Goal: Information Seeking & Learning: Learn about a topic

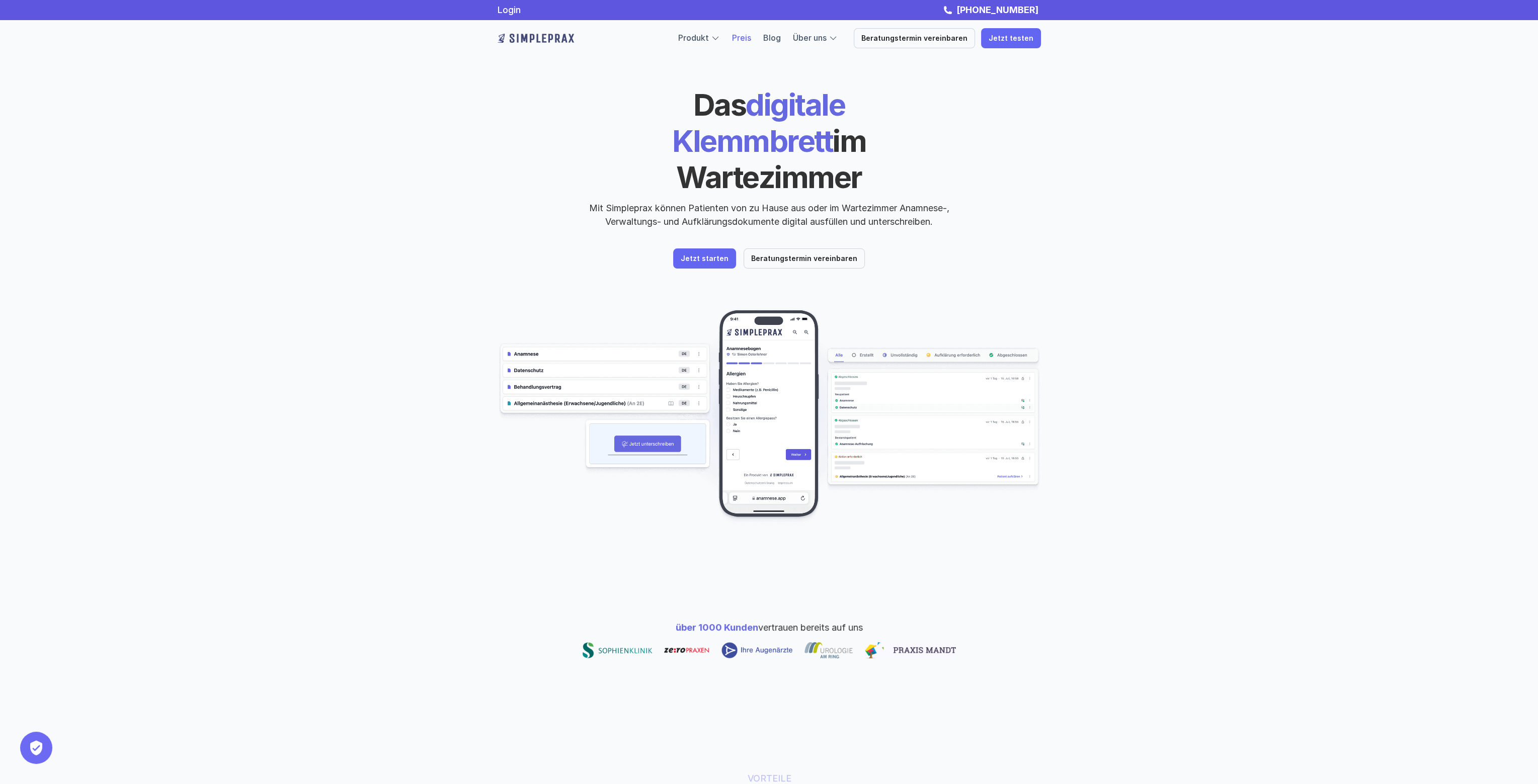
click at [751, 38] on link "Preis" at bounding box center [742, 38] width 19 height 10
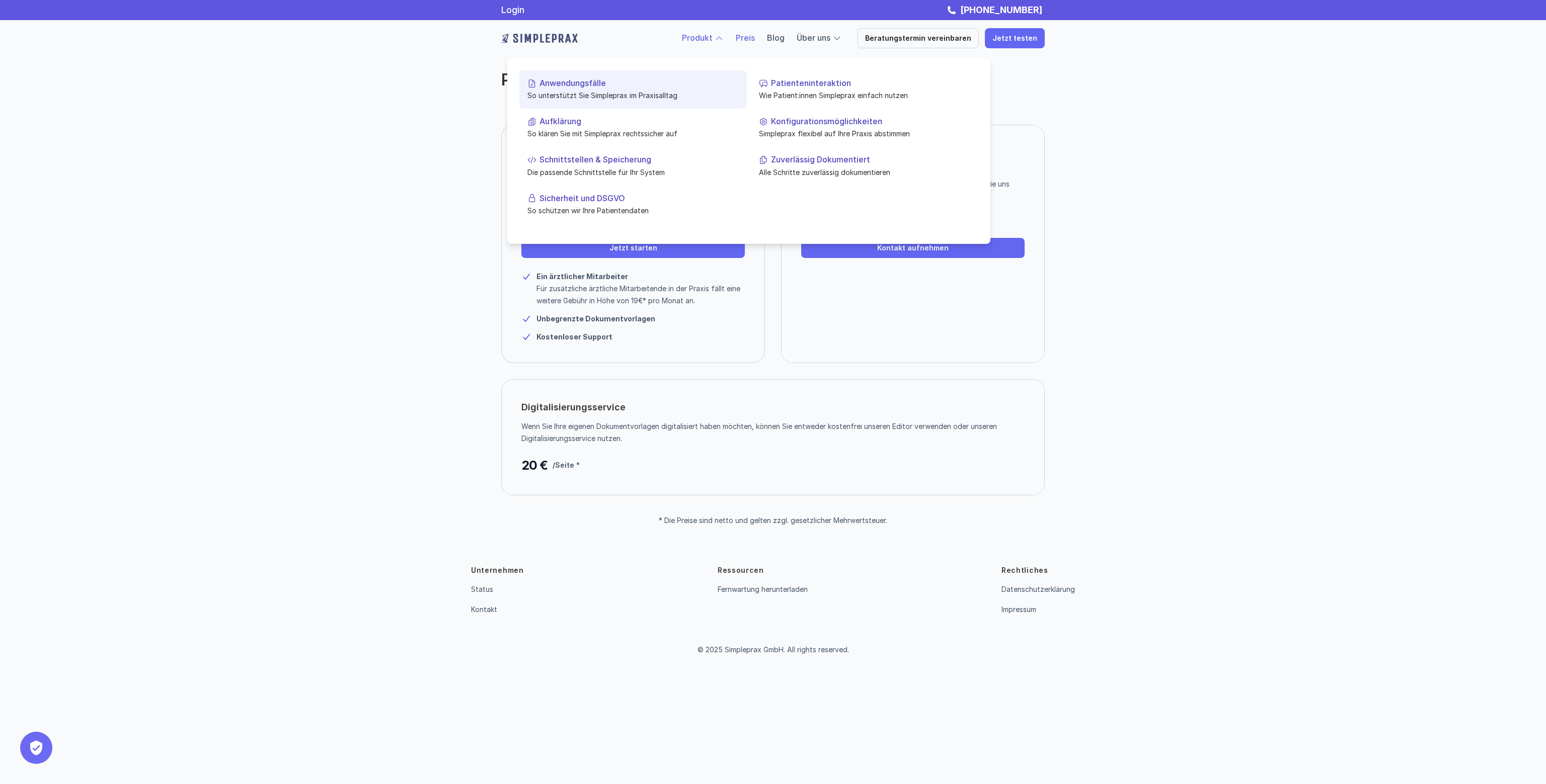
click at [616, 91] on p "So unterstützt Sie Simpleprax im Praxisalltag" at bounding box center [633, 95] width 211 height 11
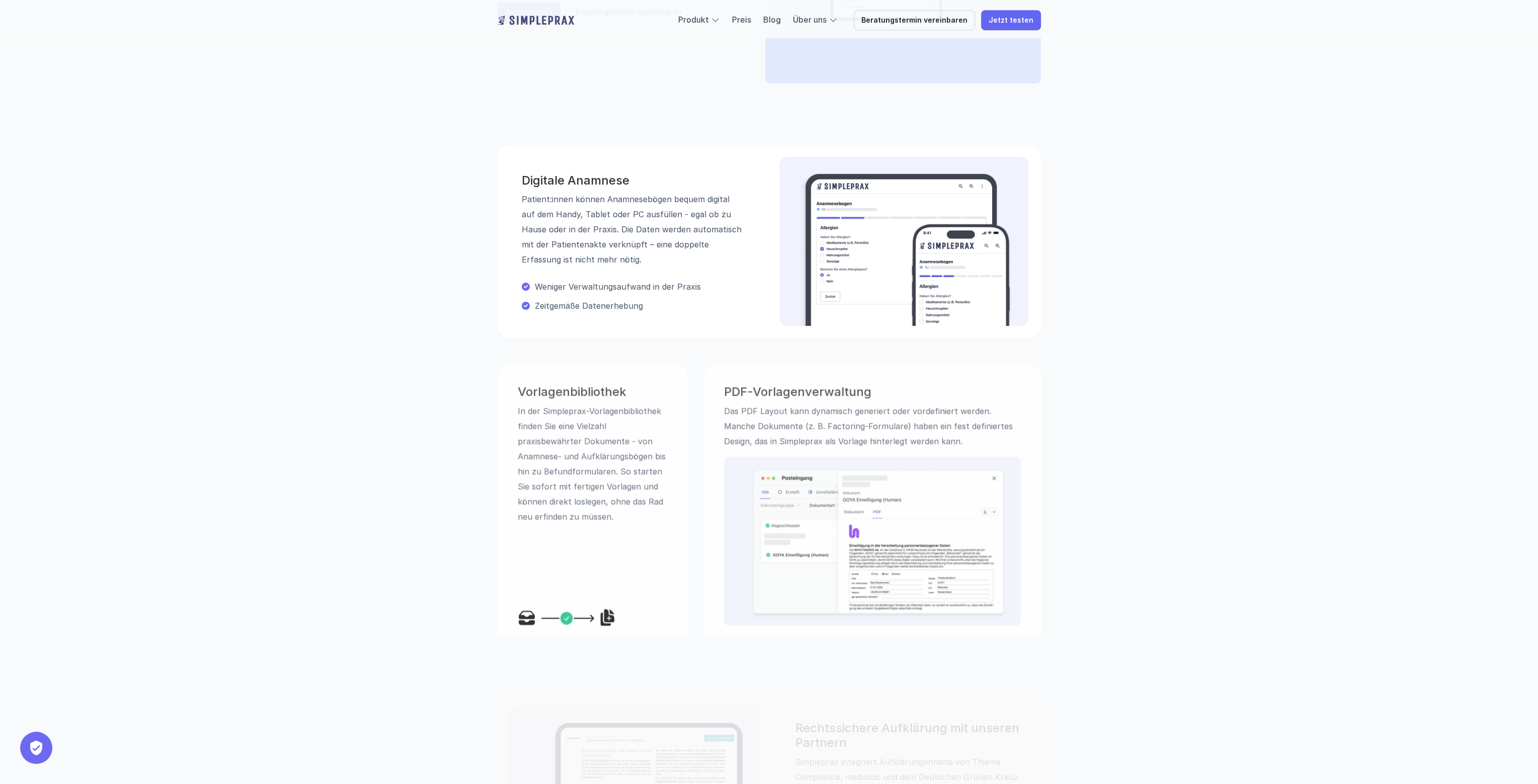
scroll to position [302, 0]
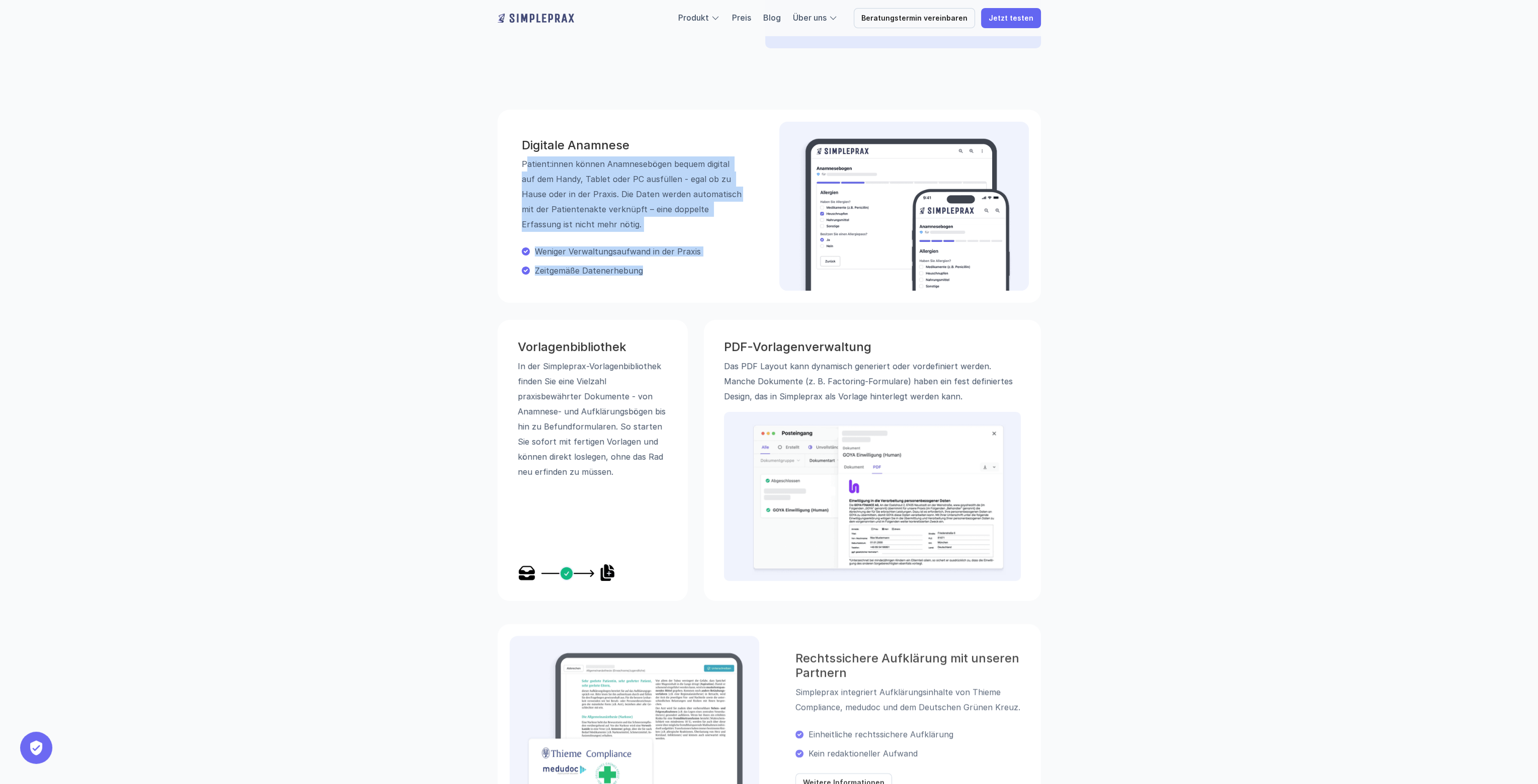
drag, startPoint x: 601, startPoint y: 167, endPoint x: 709, endPoint y: 269, distance: 148.6
click at [709, 269] on div "Digitale Anamnese Patient:innen können Anamnesebögen bequem digital auf dem Han…" at bounding box center [626, 206] width 233 height 145
click at [721, 227] on p "Patient:innen können Anamnesebögen bequem digital auf dem Handy, Tablet oder PC…" at bounding box center [632, 194] width 221 height 76
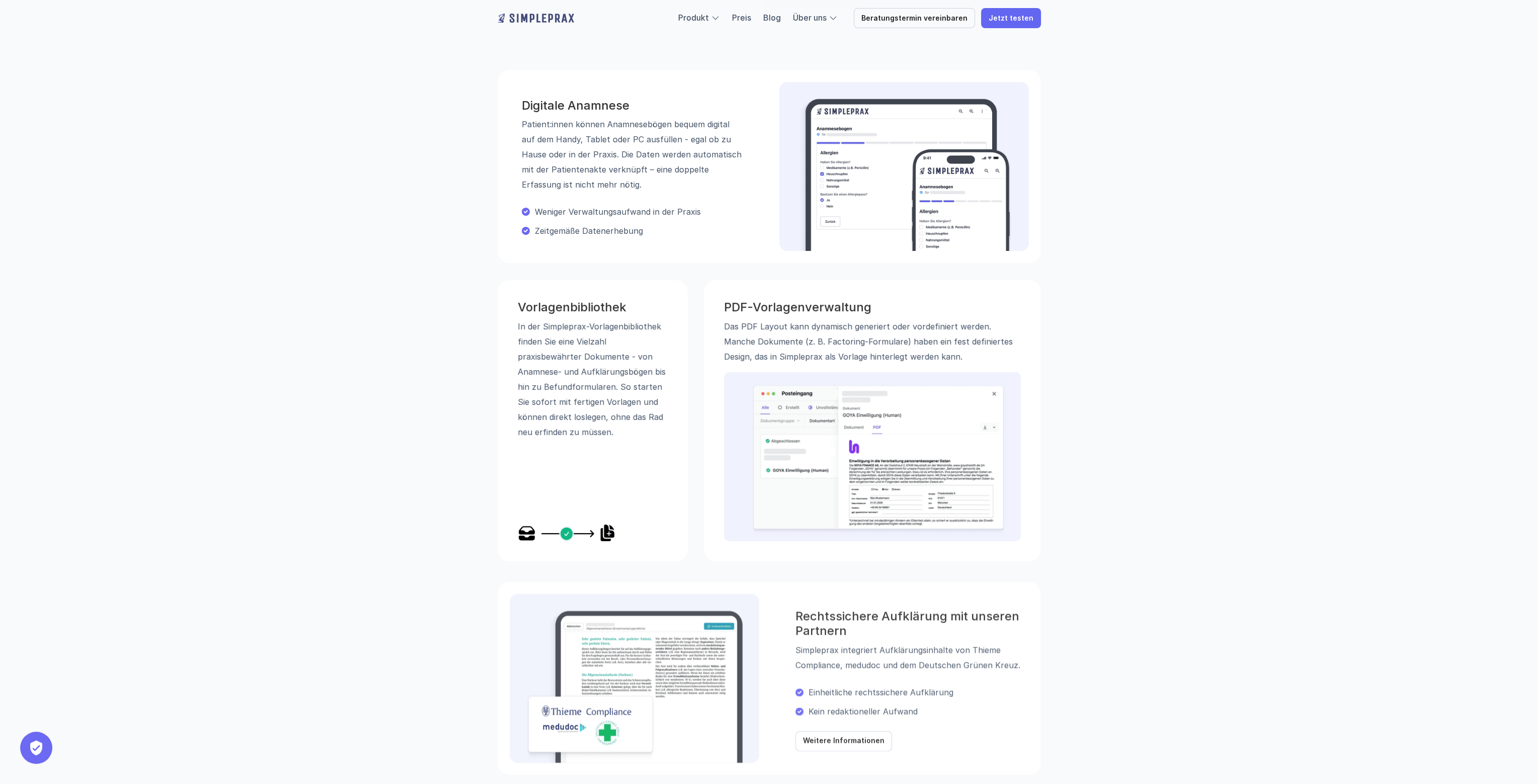
scroll to position [453, 0]
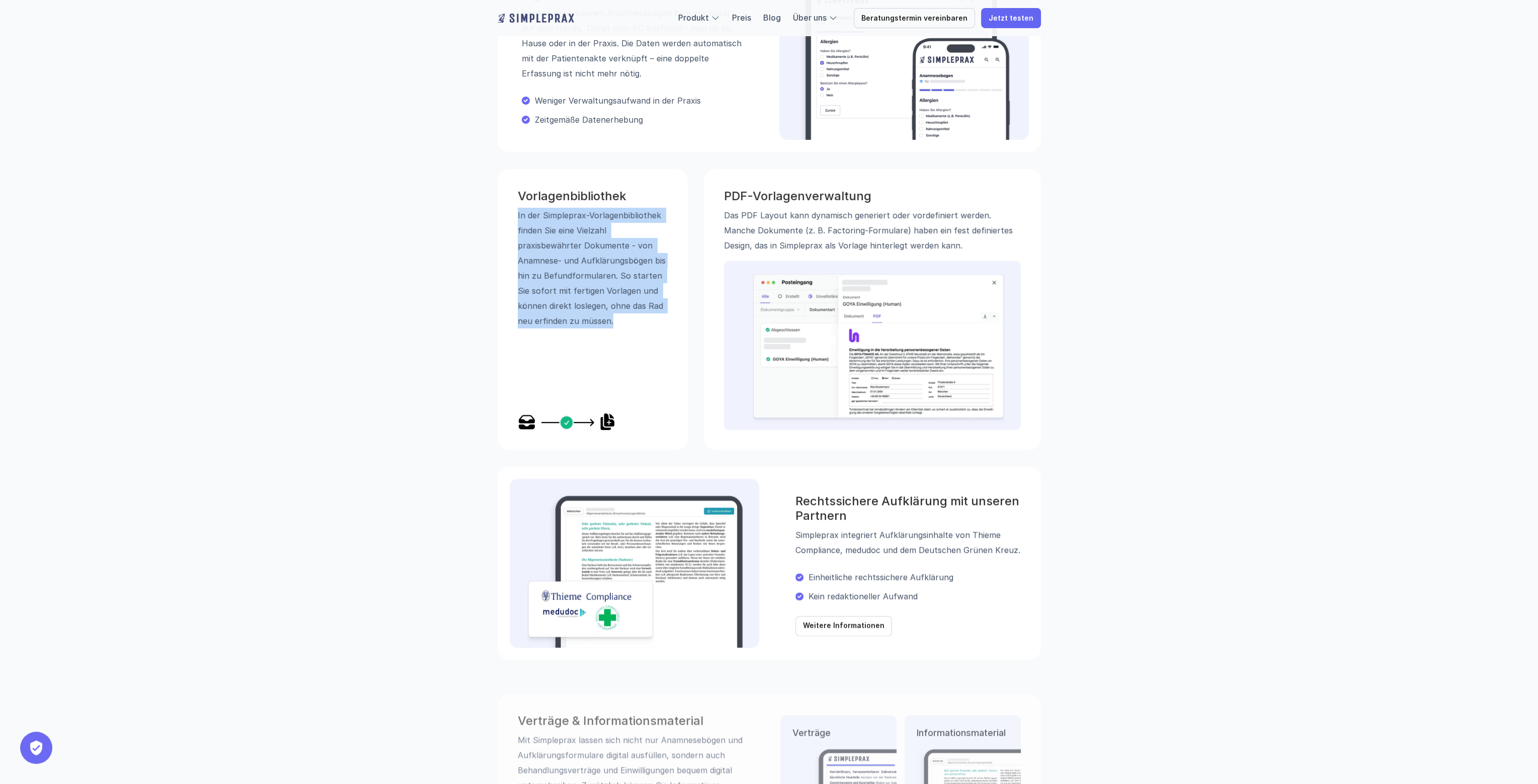
drag, startPoint x: 497, startPoint y: 221, endPoint x: 640, endPoint y: 323, distance: 175.7
click at [640, 323] on div "Vorlagenbibliothek In der Simpleprax-Vorlagen­bibliothek finden Sie eine Vielza…" at bounding box center [769, 304] width 604 height 293
click at [618, 272] on p "In der Simpleprax-Vorlagen­bibliothek finden Sie eine Vielzahl praxisbewährter …" at bounding box center [593, 268] width 150 height 121
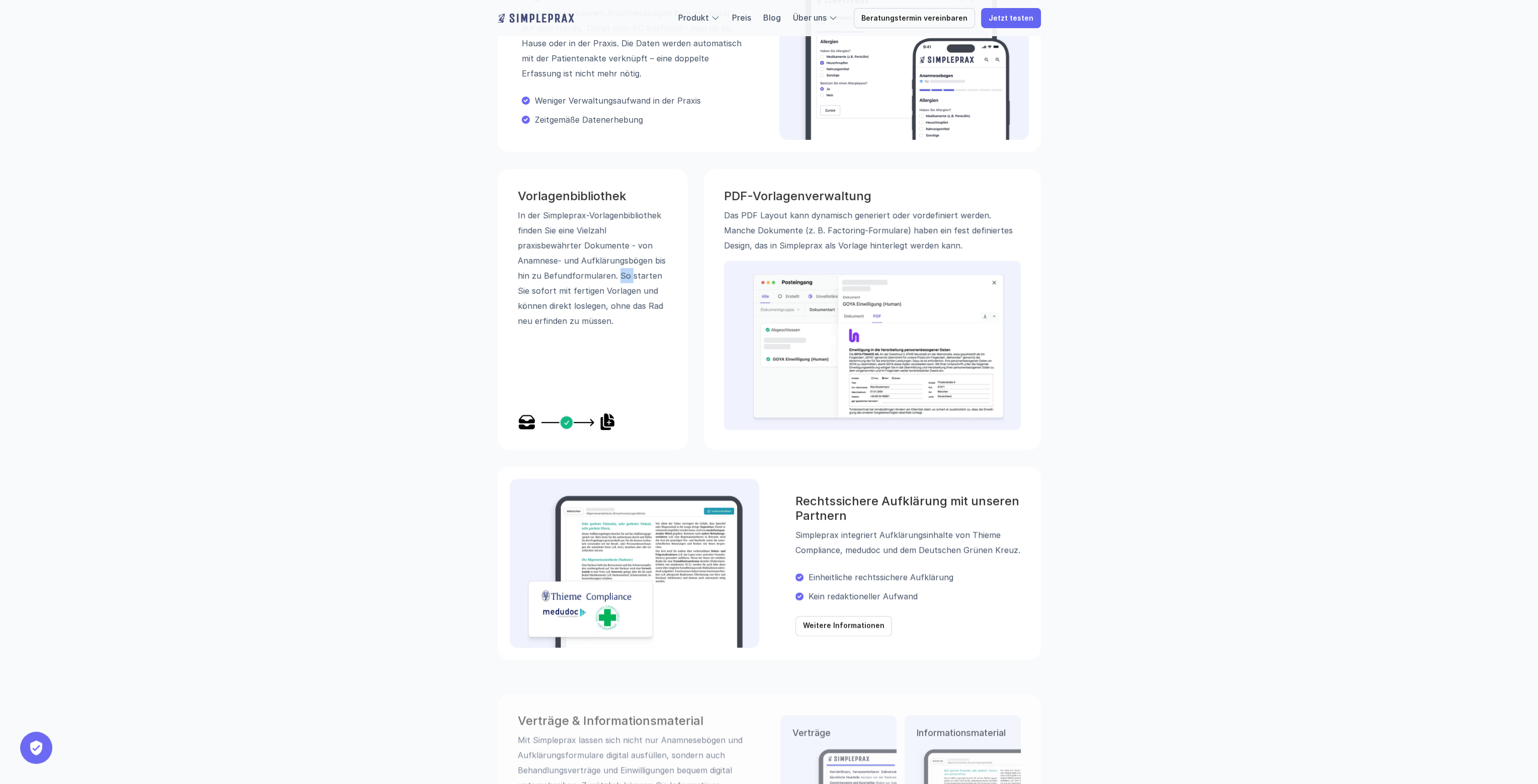
click at [618, 272] on p "In der Simpleprax-Vorlagen­bibliothek finden Sie eine Vielzahl praxisbewährter …" at bounding box center [593, 268] width 150 height 121
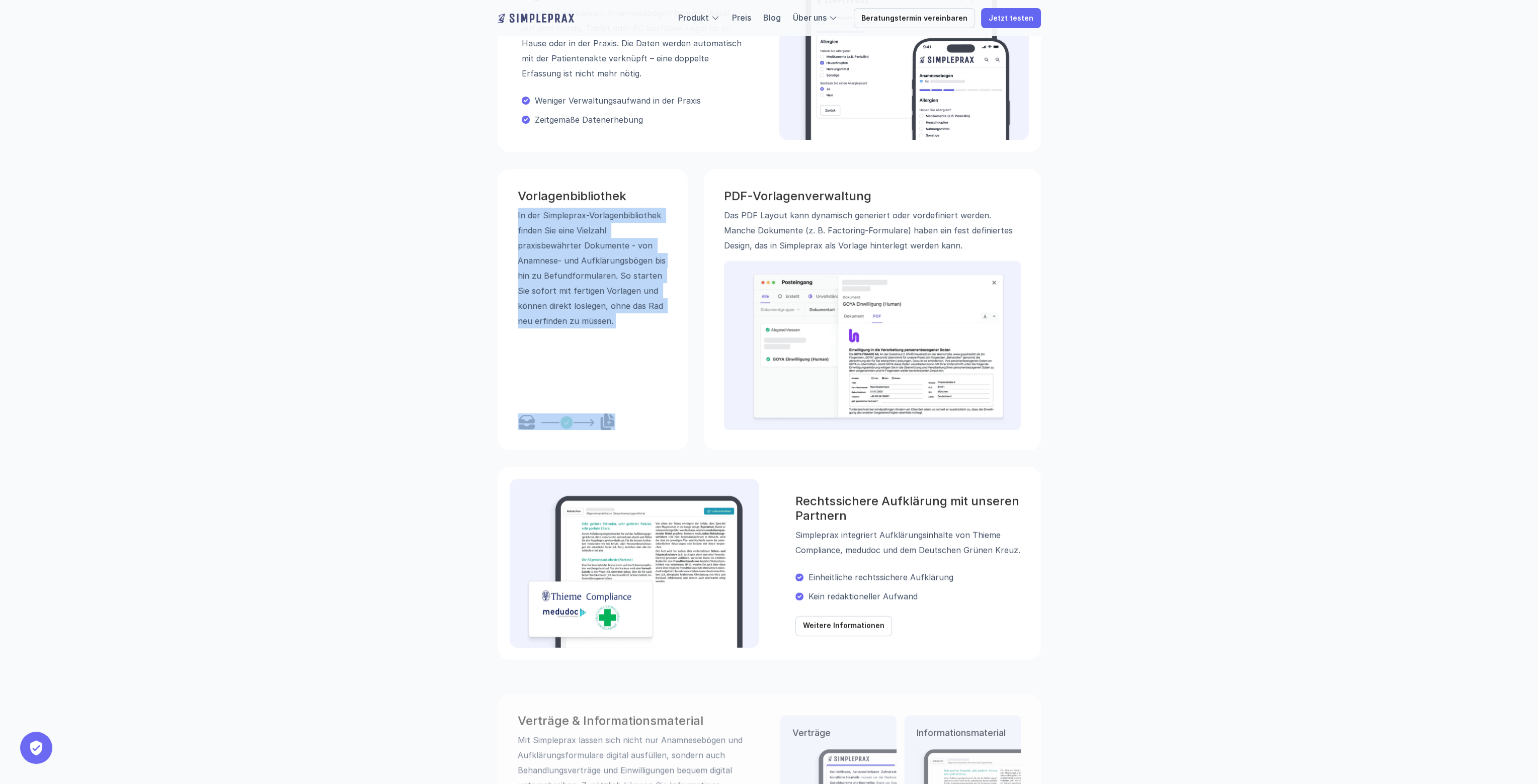
click at [618, 272] on p "In der Simpleprax-Vorlagen­bibliothek finden Sie eine Vielzahl praxisbewährter …" at bounding box center [593, 268] width 150 height 121
click at [640, 284] on p "In der Simpleprax-Vorlagen­bibliothek finden Sie eine Vielzahl praxisbewährter …" at bounding box center [593, 268] width 150 height 121
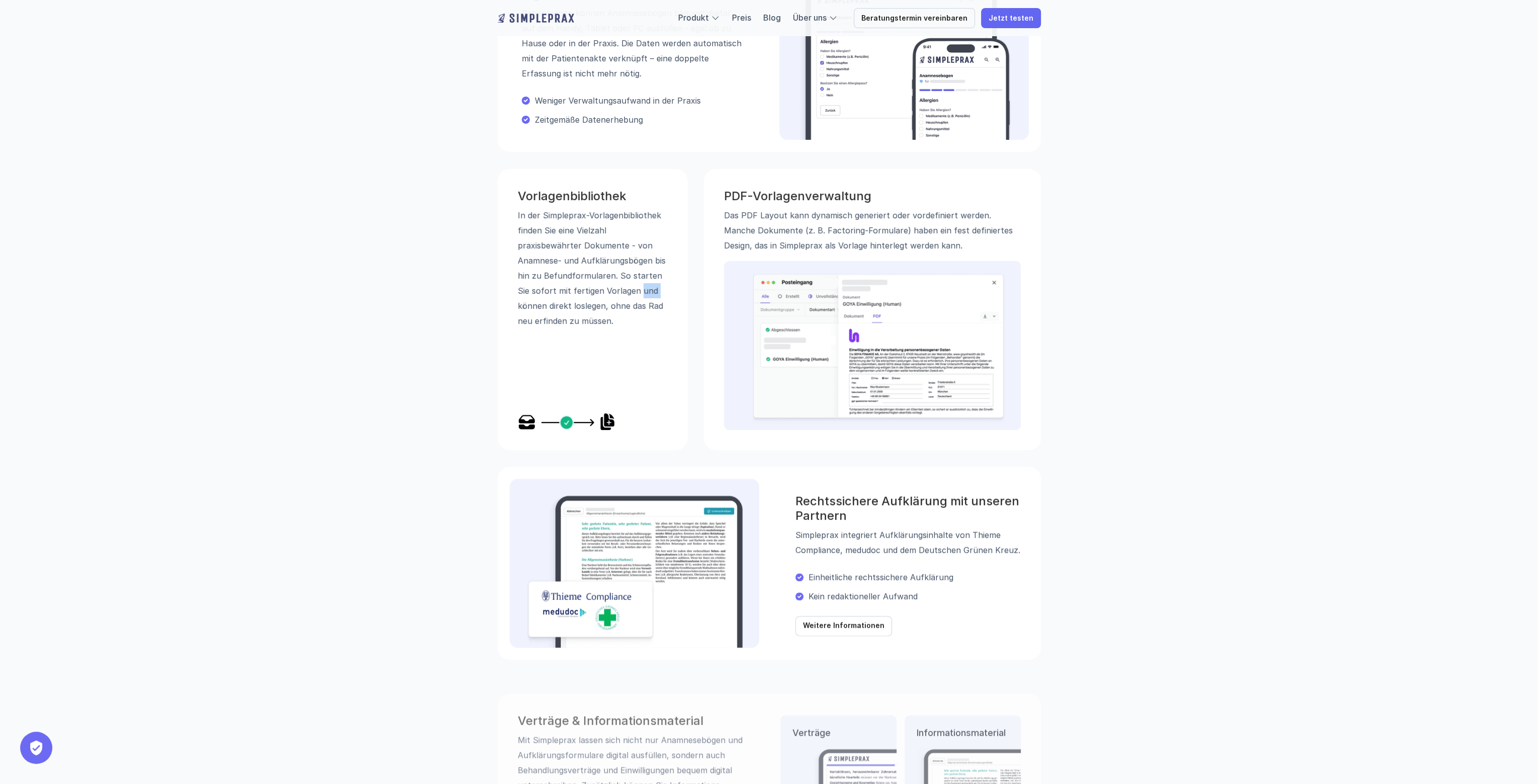
click at [640, 284] on p "In der Simpleprax-Vorlagen­bibliothek finden Sie eine Vielzahl praxisbewährter …" at bounding box center [593, 268] width 150 height 121
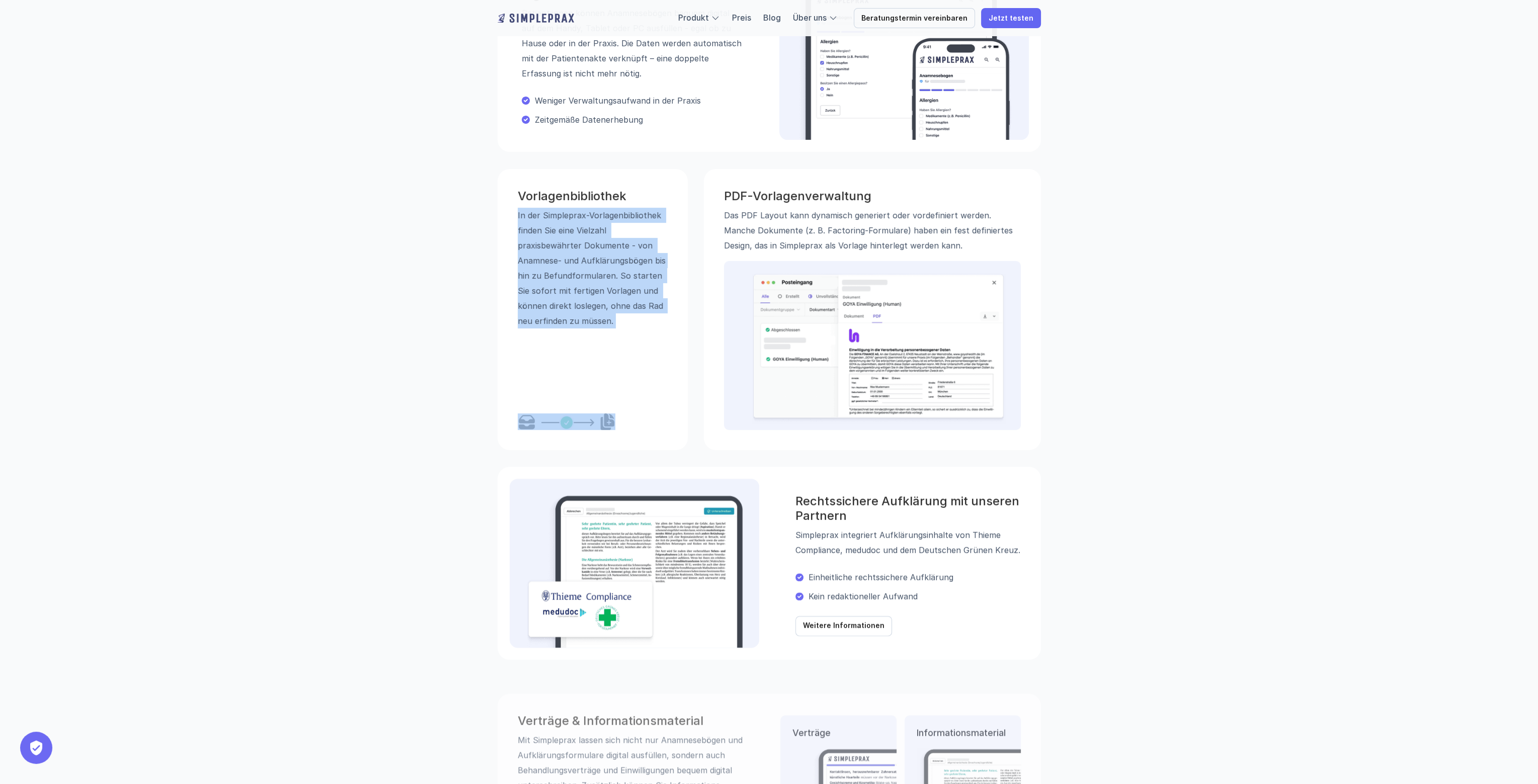
click at [640, 284] on p "In der Simpleprax-Vorlagen­bibliothek finden Sie eine Vielzahl praxisbewährter …" at bounding box center [593, 268] width 150 height 121
click at [613, 304] on p "In der Simpleprax-Vorlagen­bibliothek finden Sie eine Vielzahl praxisbewährter …" at bounding box center [593, 268] width 150 height 121
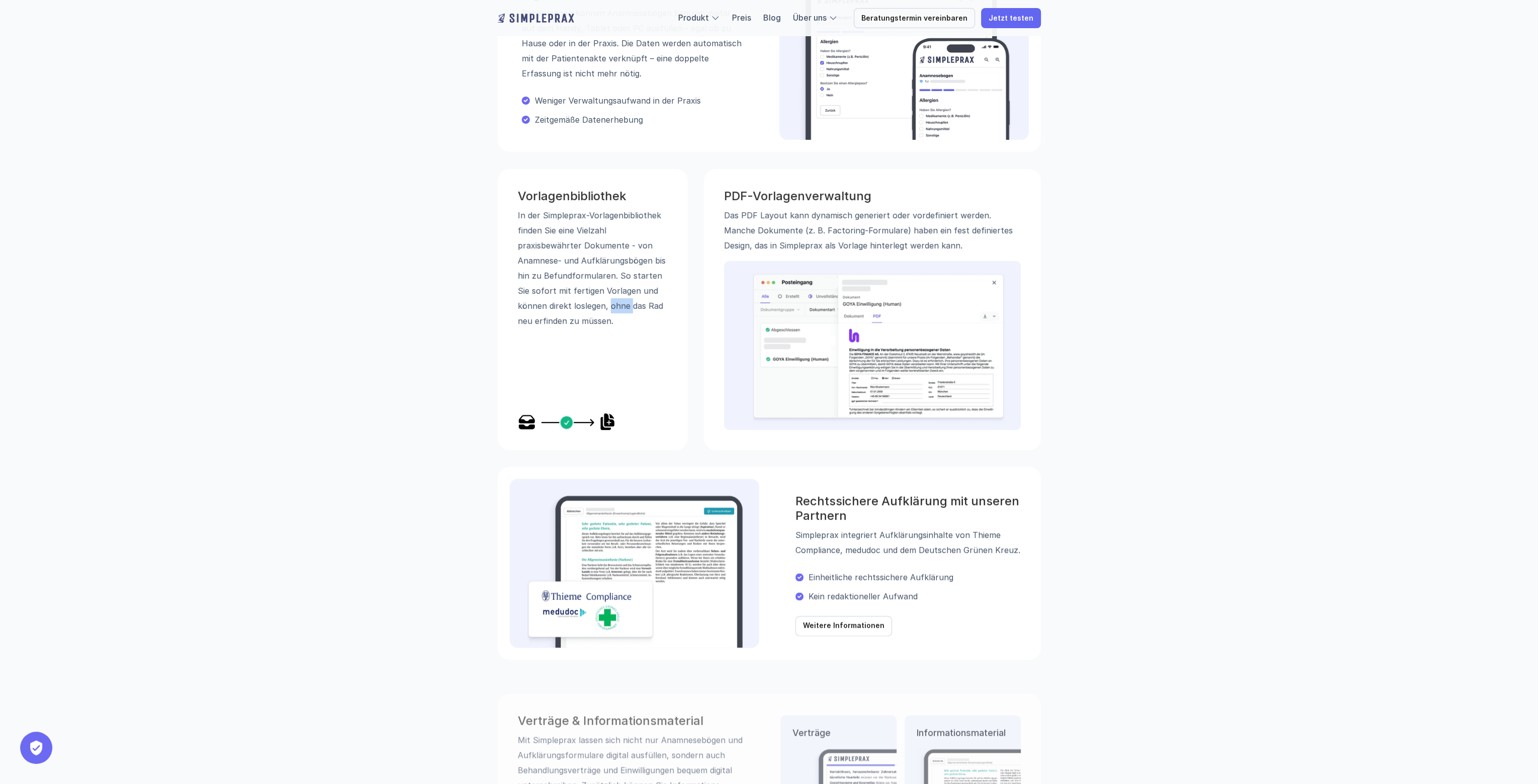
click at [613, 304] on p "In der Simpleprax-Vorlagen­bibliothek finden Sie eine Vielzahl praxisbewährter …" at bounding box center [593, 268] width 150 height 121
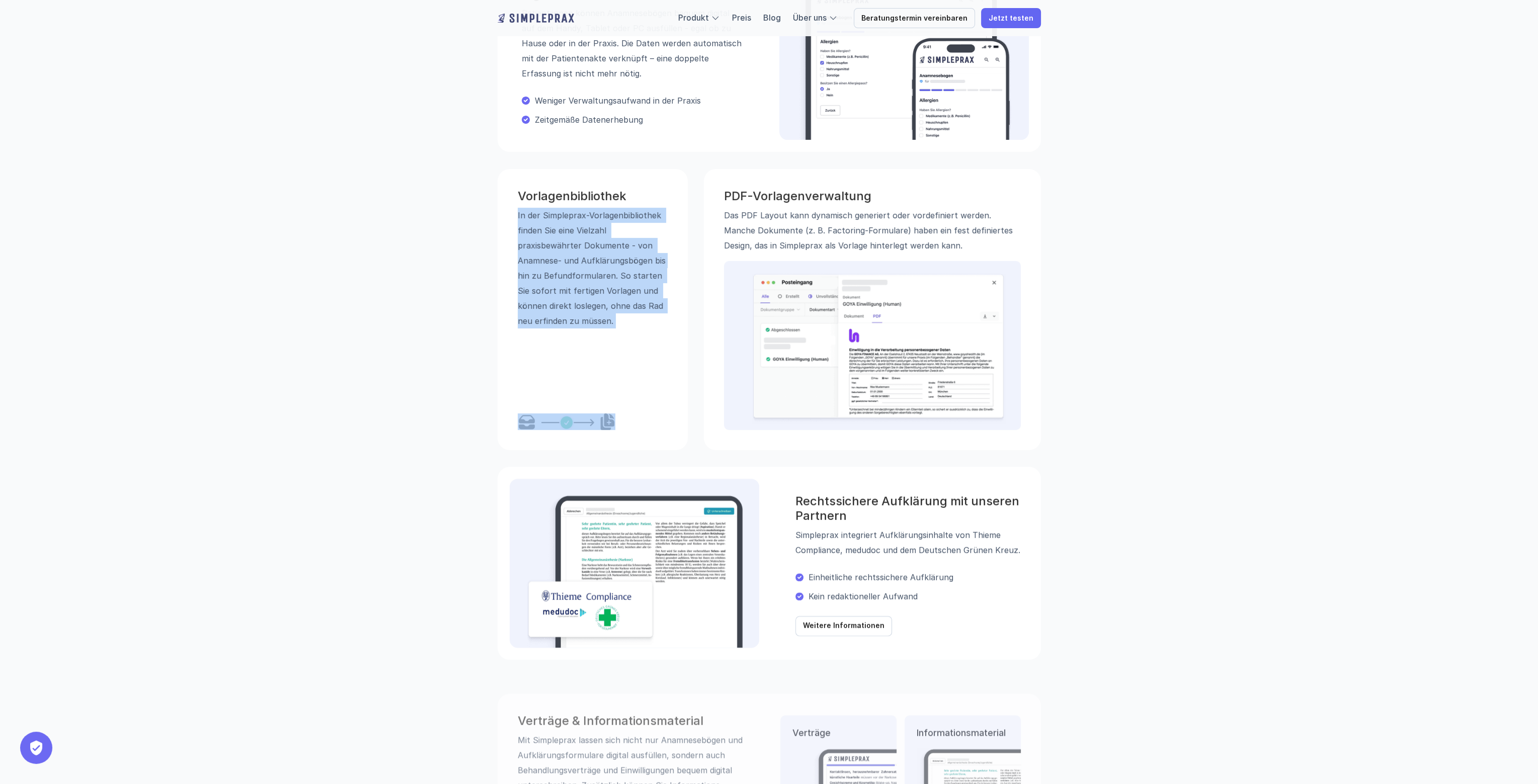
click at [613, 304] on p "In der Simpleprax-Vorlagen­bibliothek finden Sie eine Vielzahl praxisbewährter …" at bounding box center [593, 268] width 150 height 121
click at [617, 271] on p "In der Simpleprax-Vorlagen­bibliothek finden Sie eine Vielzahl praxisbewährter …" at bounding box center [593, 268] width 150 height 121
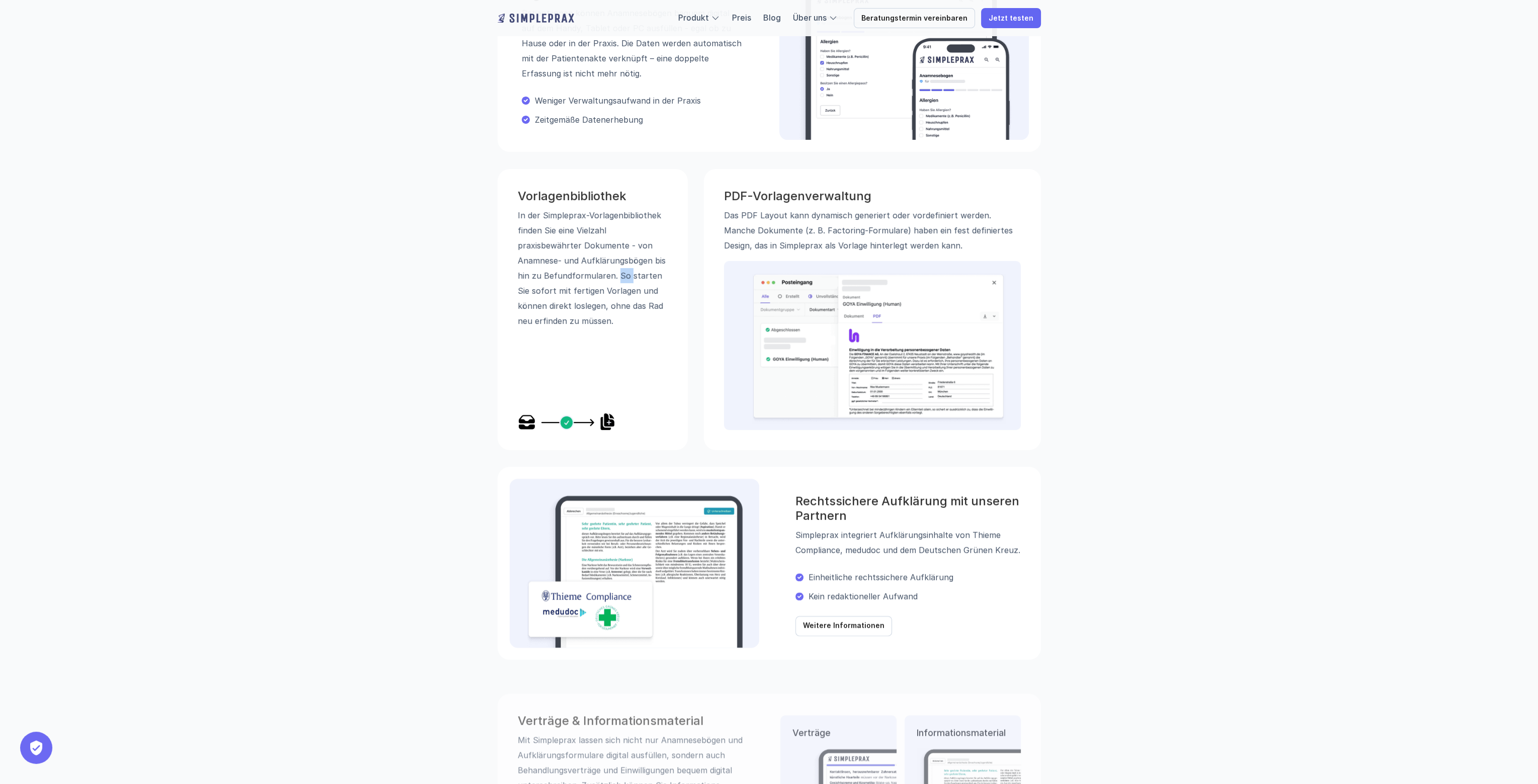
click at [617, 271] on p "In der Simpleprax-Vorlagen­bibliothek finden Sie eine Vielzahl praxisbewährter …" at bounding box center [593, 268] width 150 height 121
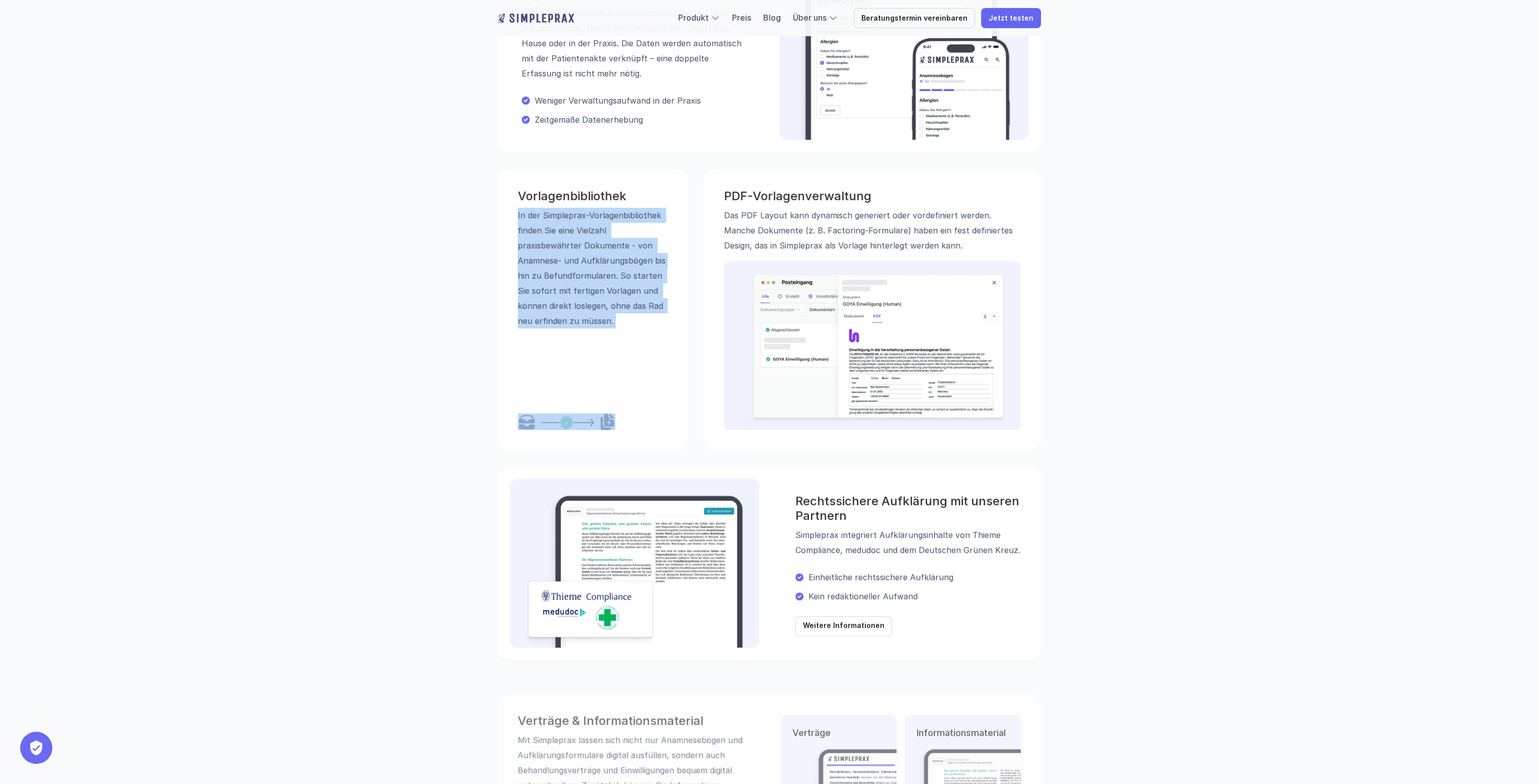
click at [617, 271] on p "In der Simpleprax-Vorlagen­bibliothek finden Sie eine Vielzahl praxisbewährter …" at bounding box center [593, 268] width 150 height 121
click at [572, 259] on p "In der Simpleprax-Vorlagen­bibliothek finden Sie eine Vielzahl praxisbewährter …" at bounding box center [593, 268] width 150 height 121
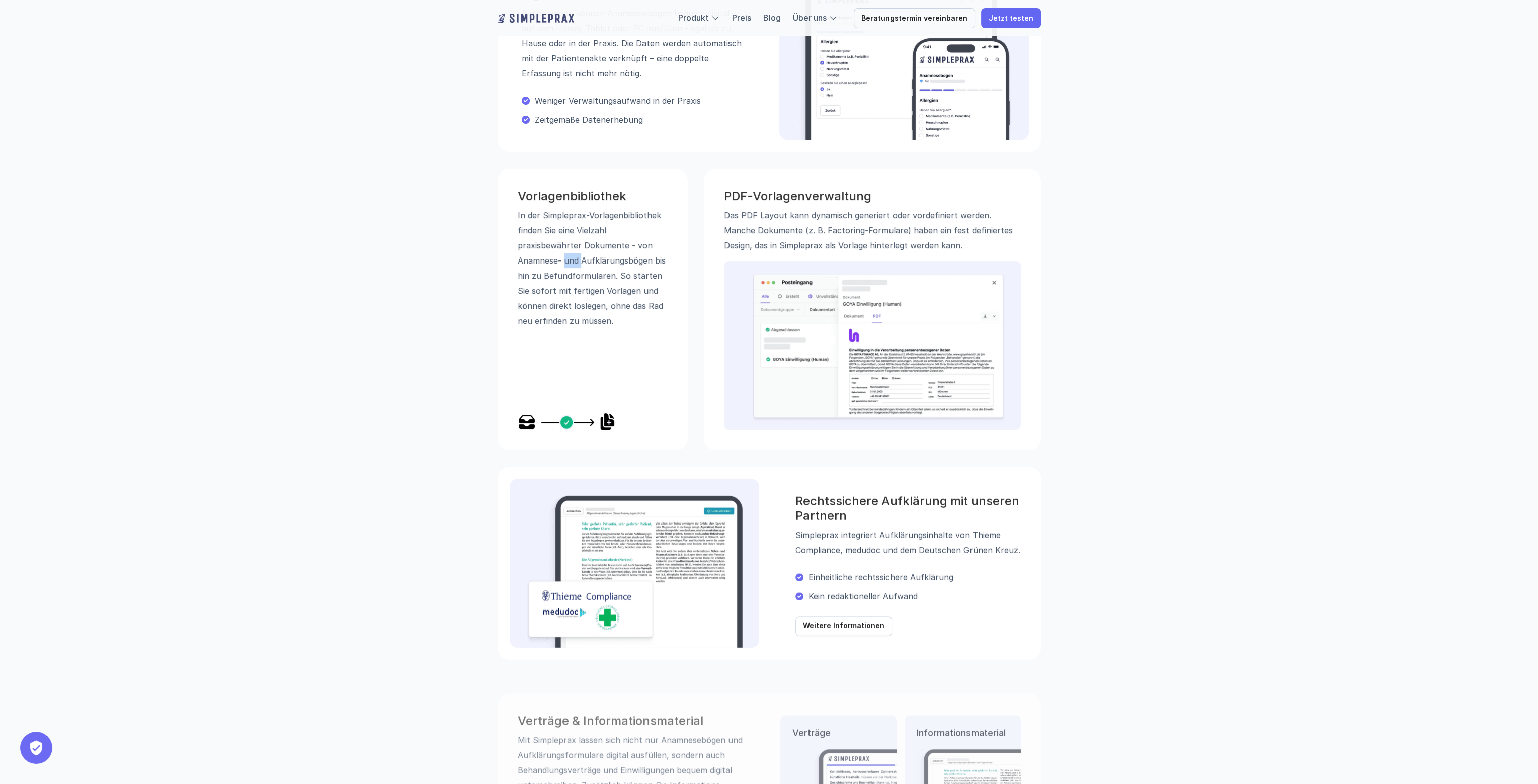
click at [572, 259] on p "In der Simpleprax-Vorlagen­bibliothek finden Sie eine Vielzahl praxisbewährter …" at bounding box center [593, 268] width 150 height 121
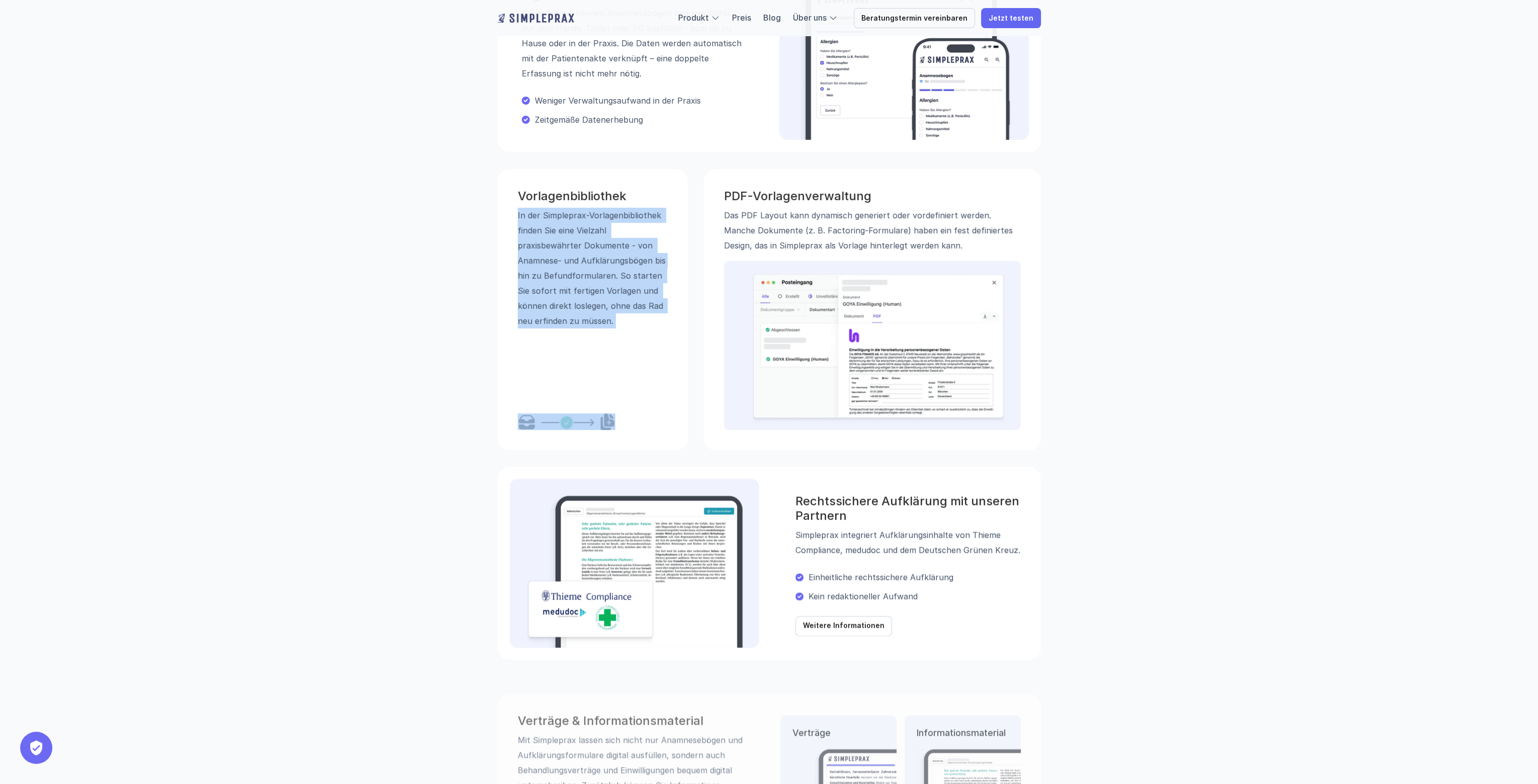
click at [572, 259] on p "In der Simpleprax-Vorlagen­bibliothek finden Sie eine Vielzahl praxisbewährter …" at bounding box center [593, 268] width 150 height 121
click at [583, 241] on p "In der Simpleprax-Vorlagen­bibliothek finden Sie eine Vielzahl praxisbewährter …" at bounding box center [593, 268] width 150 height 121
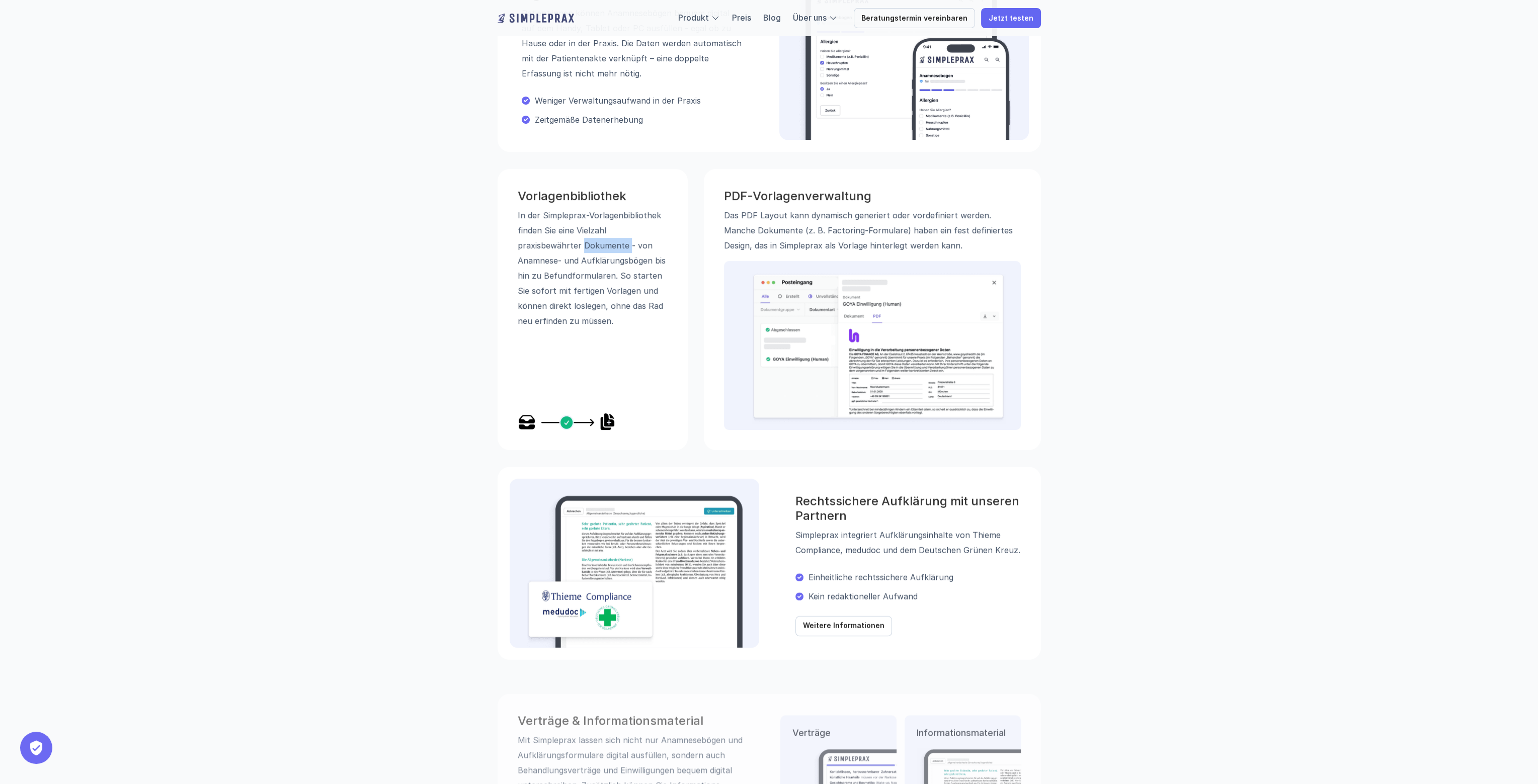
click at [583, 241] on p "In der Simpleprax-Vorlagen­bibliothek finden Sie eine Vielzahl praxisbewährter …" at bounding box center [593, 268] width 150 height 121
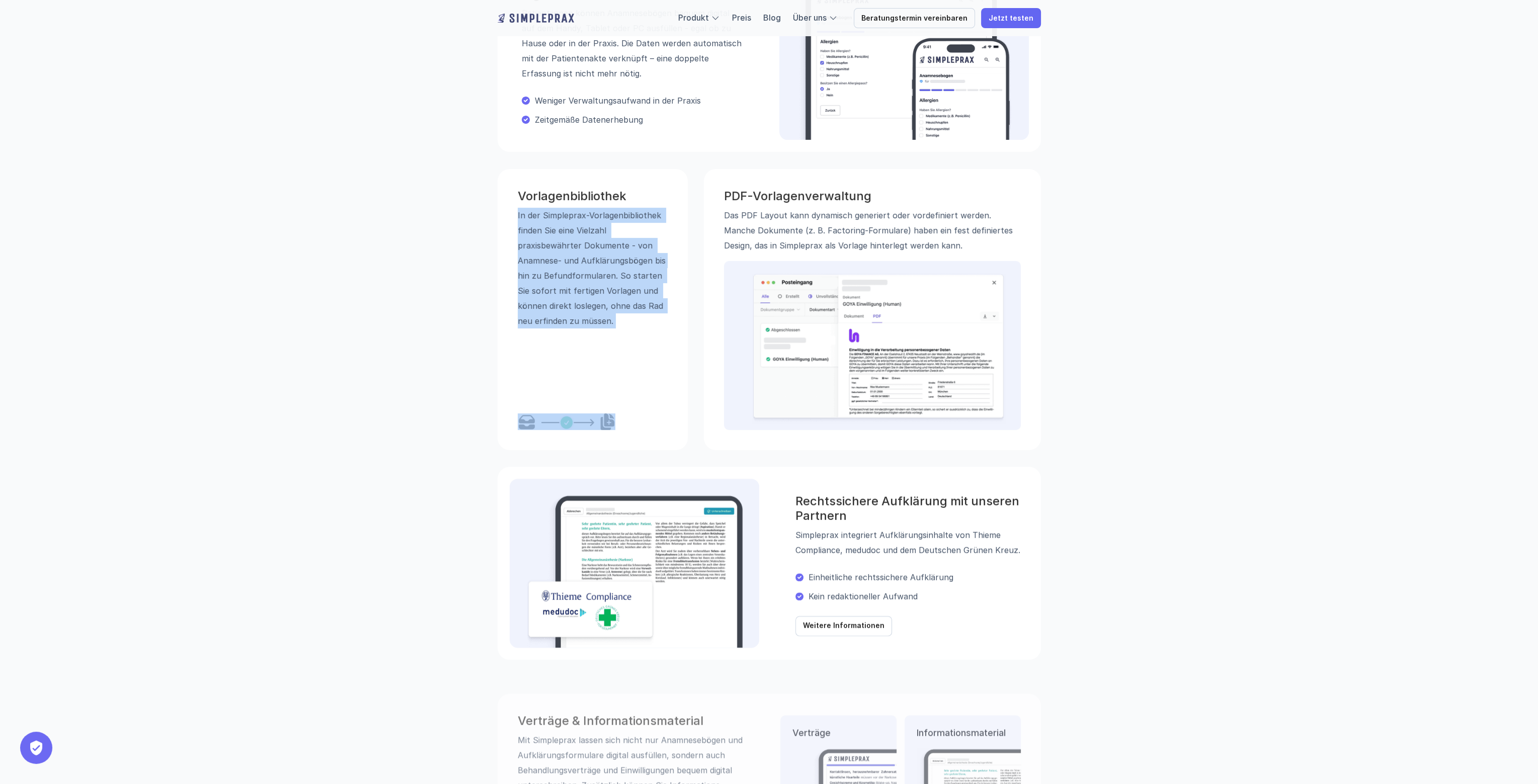
click at [583, 241] on p "In der Simpleprax-Vorlagen­bibliothek finden Sie eine Vielzahl praxisbewährter …" at bounding box center [593, 268] width 150 height 121
click at [603, 233] on p "In der Simpleprax-Vorlagen­bibliothek finden Sie eine Vielzahl praxisbewährter …" at bounding box center [593, 268] width 150 height 121
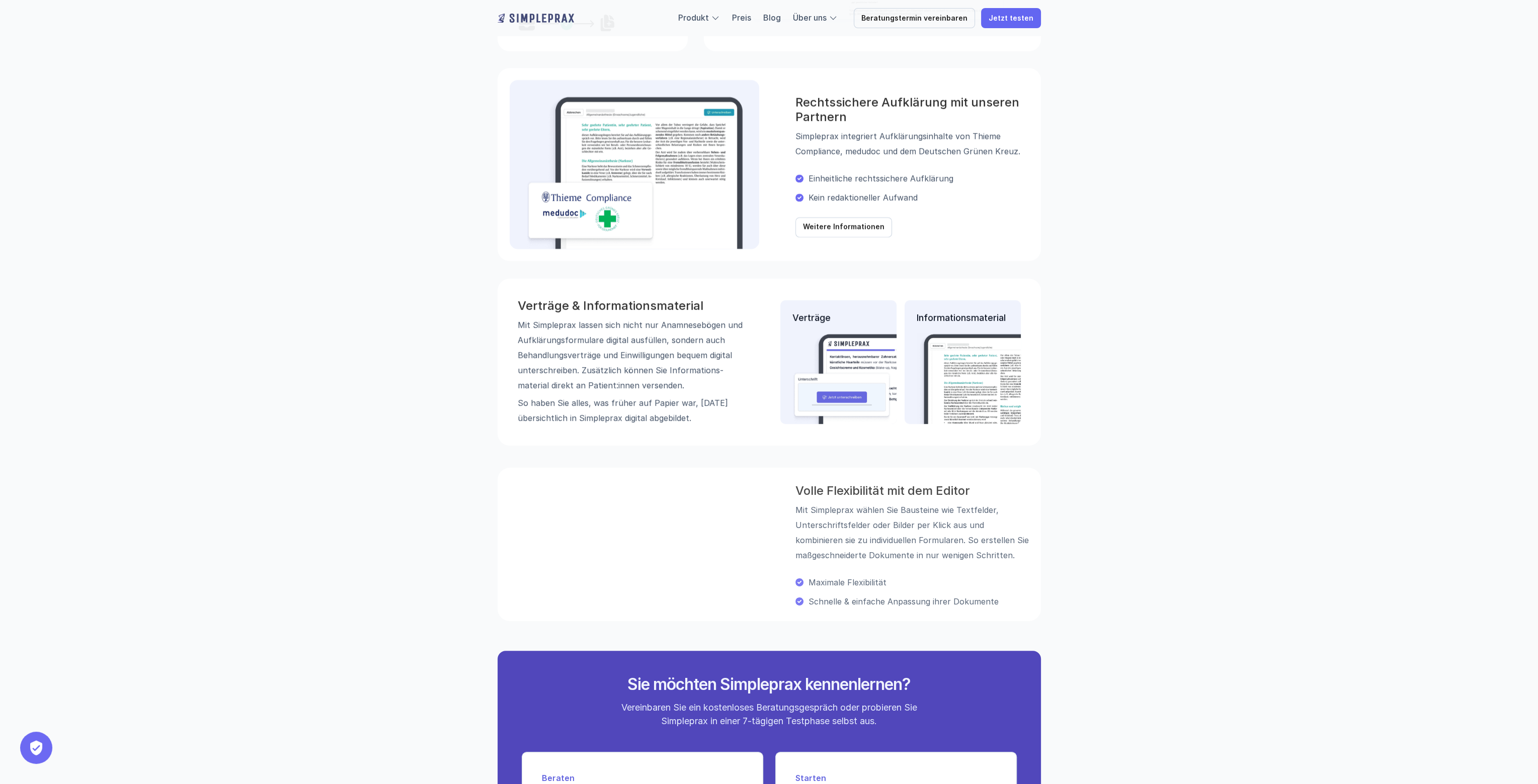
scroll to position [855, 0]
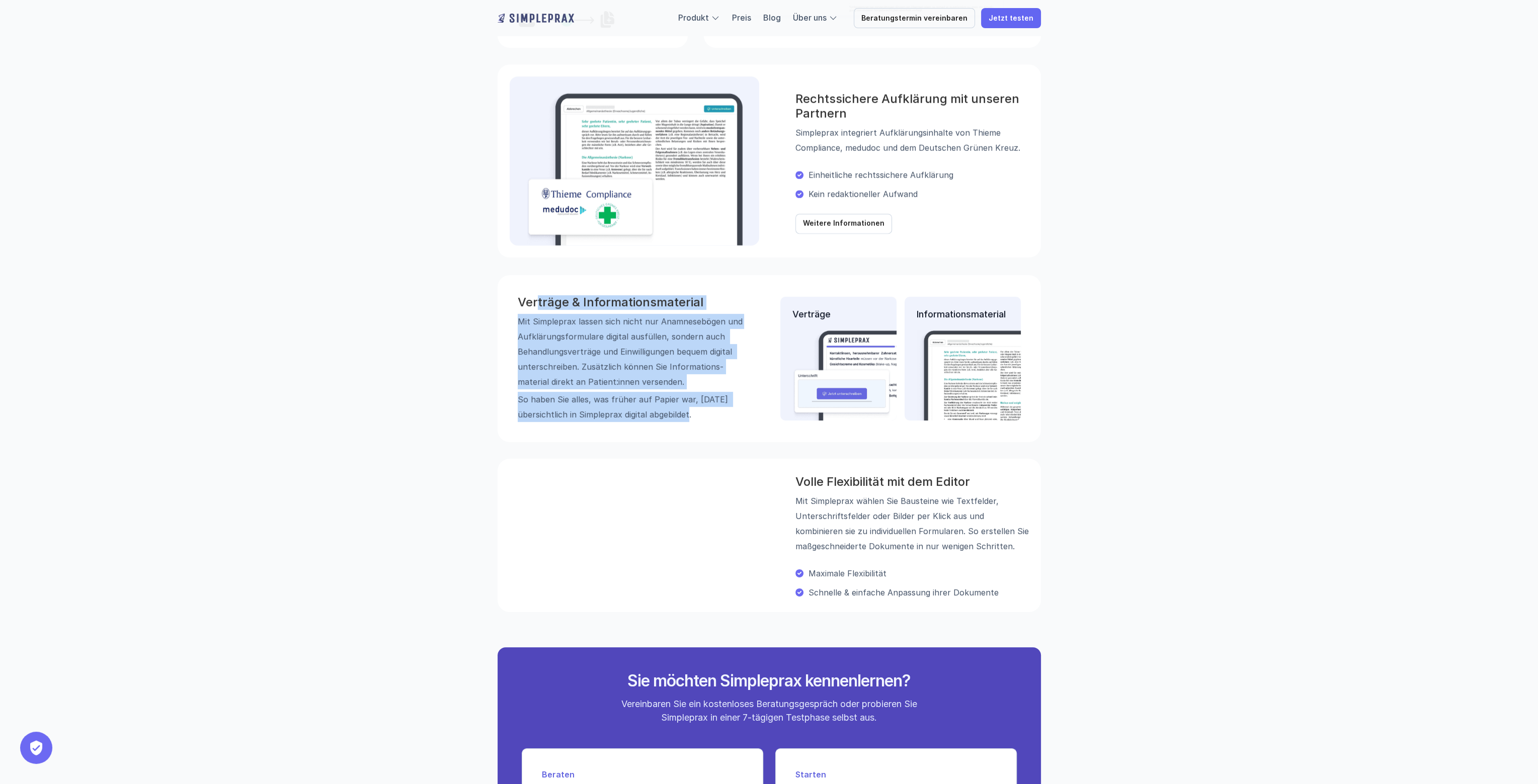
drag, startPoint x: 535, startPoint y: 300, endPoint x: 684, endPoint y: 403, distance: 181.1
click at [694, 419] on div "Verträge & Informations­material Mit Simpleprax lassen sich nicht nur Anamnese­…" at bounding box center [631, 358] width 226 height 127
click at [679, 375] on p "Mit Simpleprax lassen sich nicht nur Anamnese­bögen und Aufklärungs­formulare d…" at bounding box center [631, 351] width 226 height 76
click at [716, 355] on p "Mit Simpleprax lassen sich nicht nur Anamnese­bögen und Aufklärungs­formulare d…" at bounding box center [631, 351] width 226 height 76
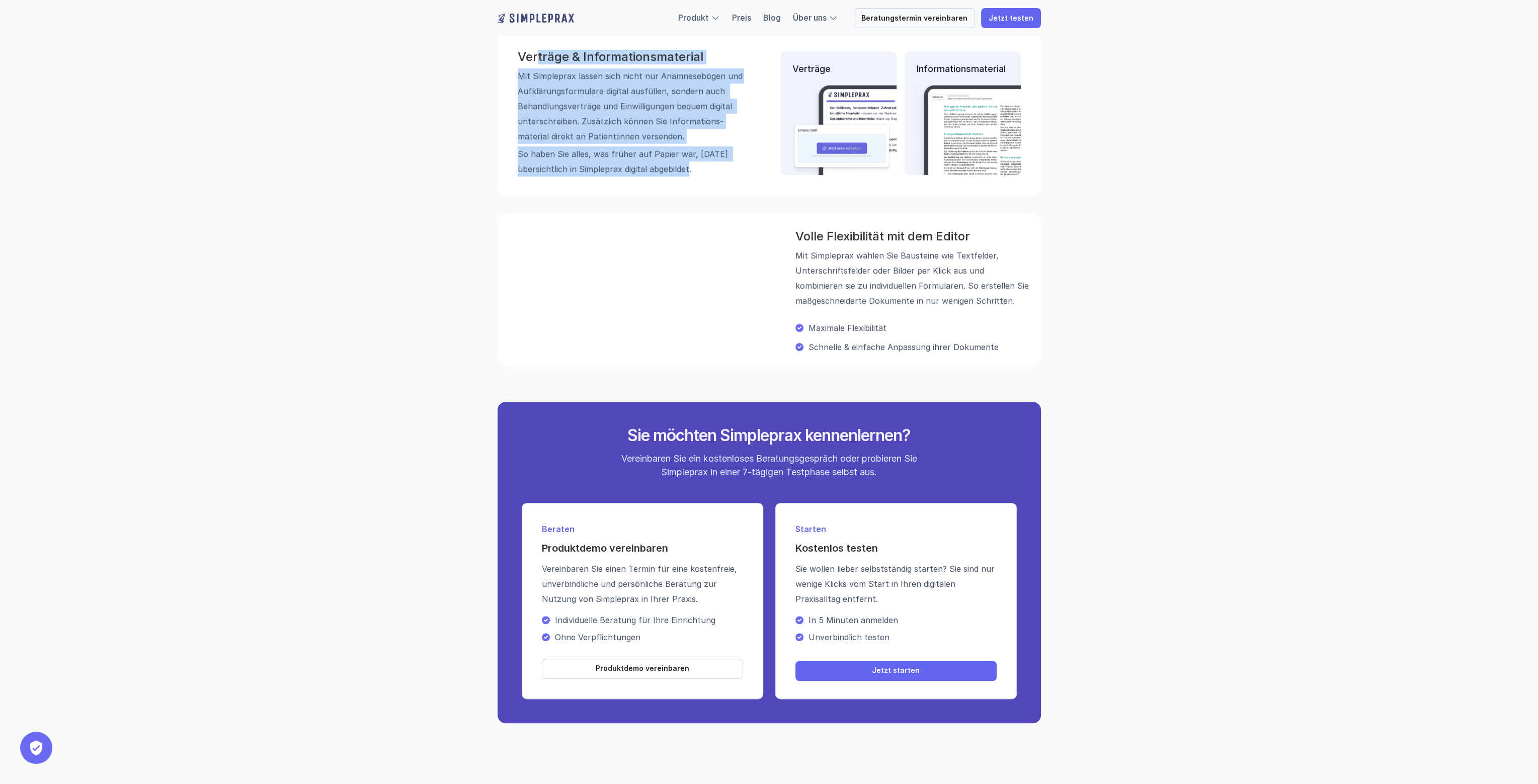
scroll to position [1107, 0]
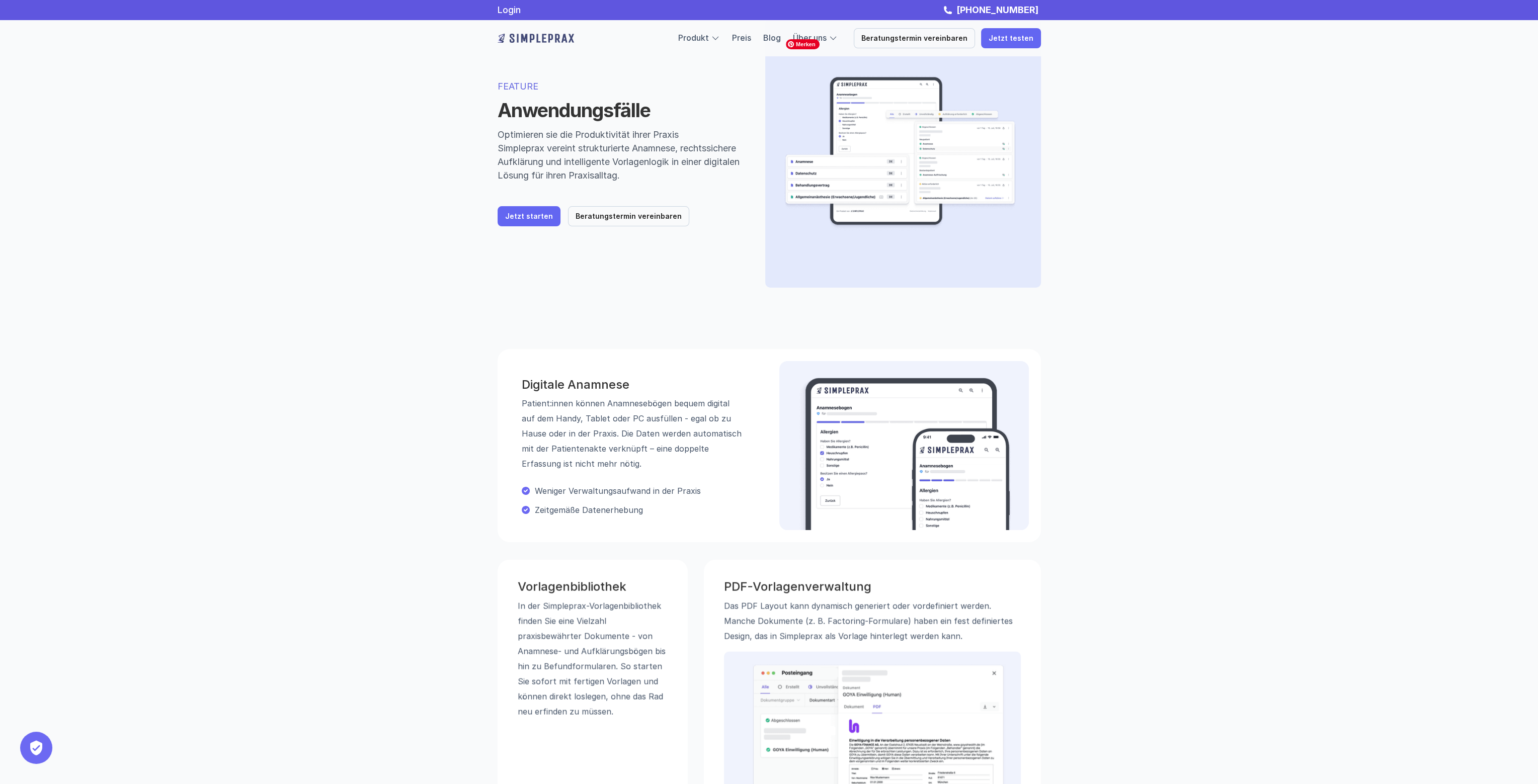
scroll to position [0, 0]
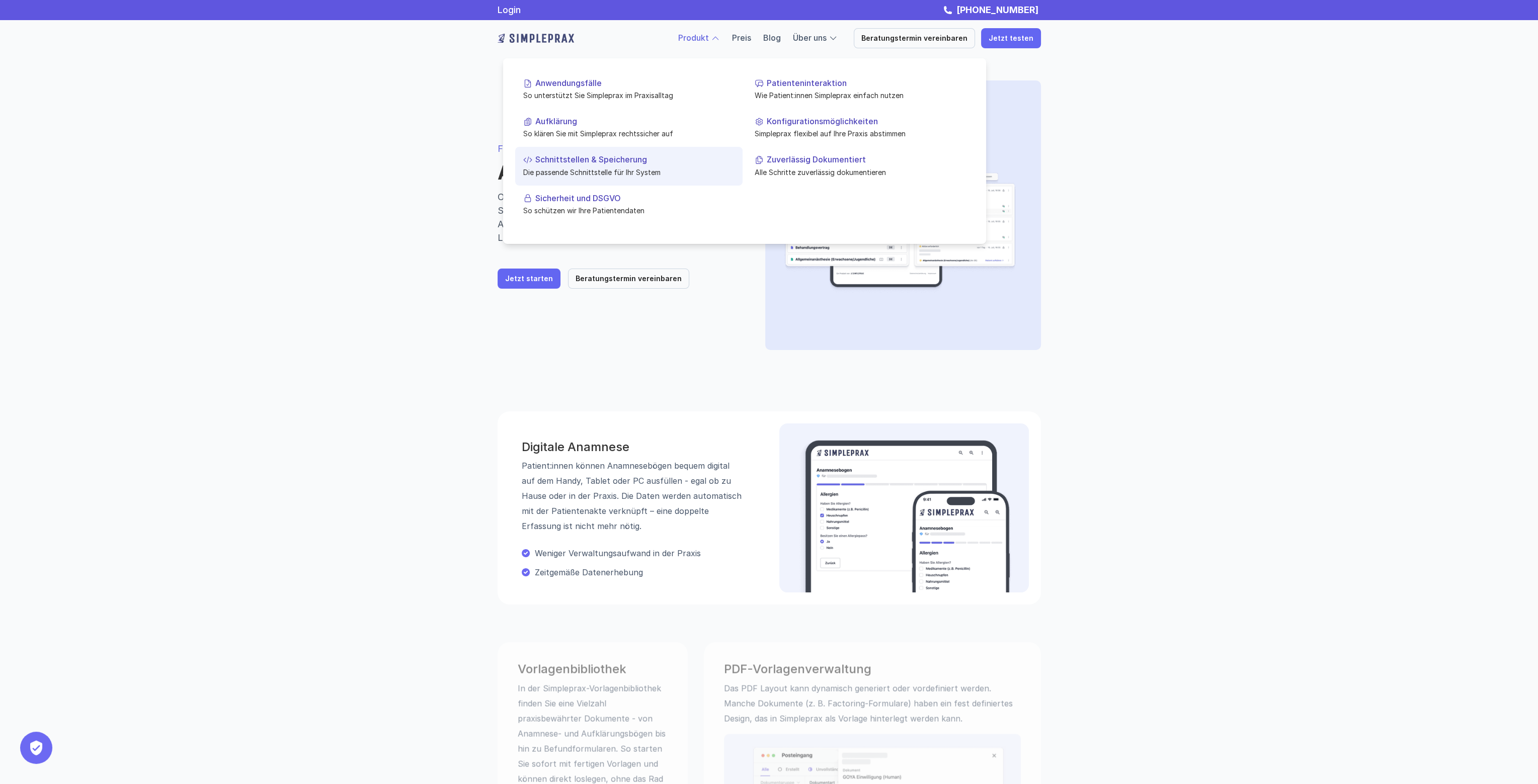
click at [595, 159] on p "Schnittstellen & Speicherung" at bounding box center [635, 160] width 199 height 10
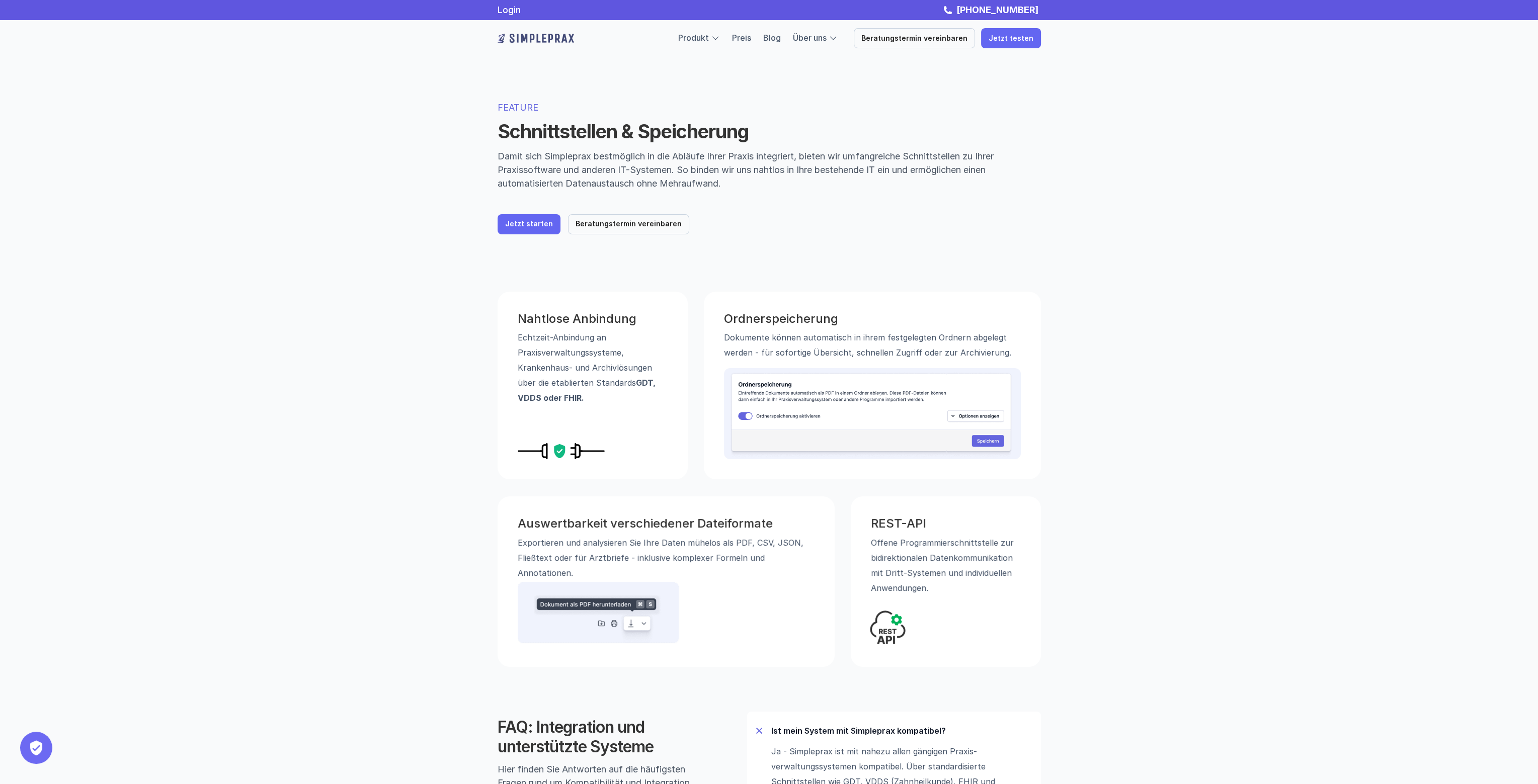
drag, startPoint x: 519, startPoint y: 338, endPoint x: 647, endPoint y: 398, distance: 141.4
click at [647, 398] on p "Echtzeit-Anbindung an Praxisverwaltungssysteme, Krankenhaus- und Archivlösungen…" at bounding box center [593, 368] width 150 height 76
click at [572, 355] on p "Echtzeit-Anbindung an Praxisverwaltungssysteme, Krankenhaus- und Archivlösungen…" at bounding box center [593, 368] width 150 height 76
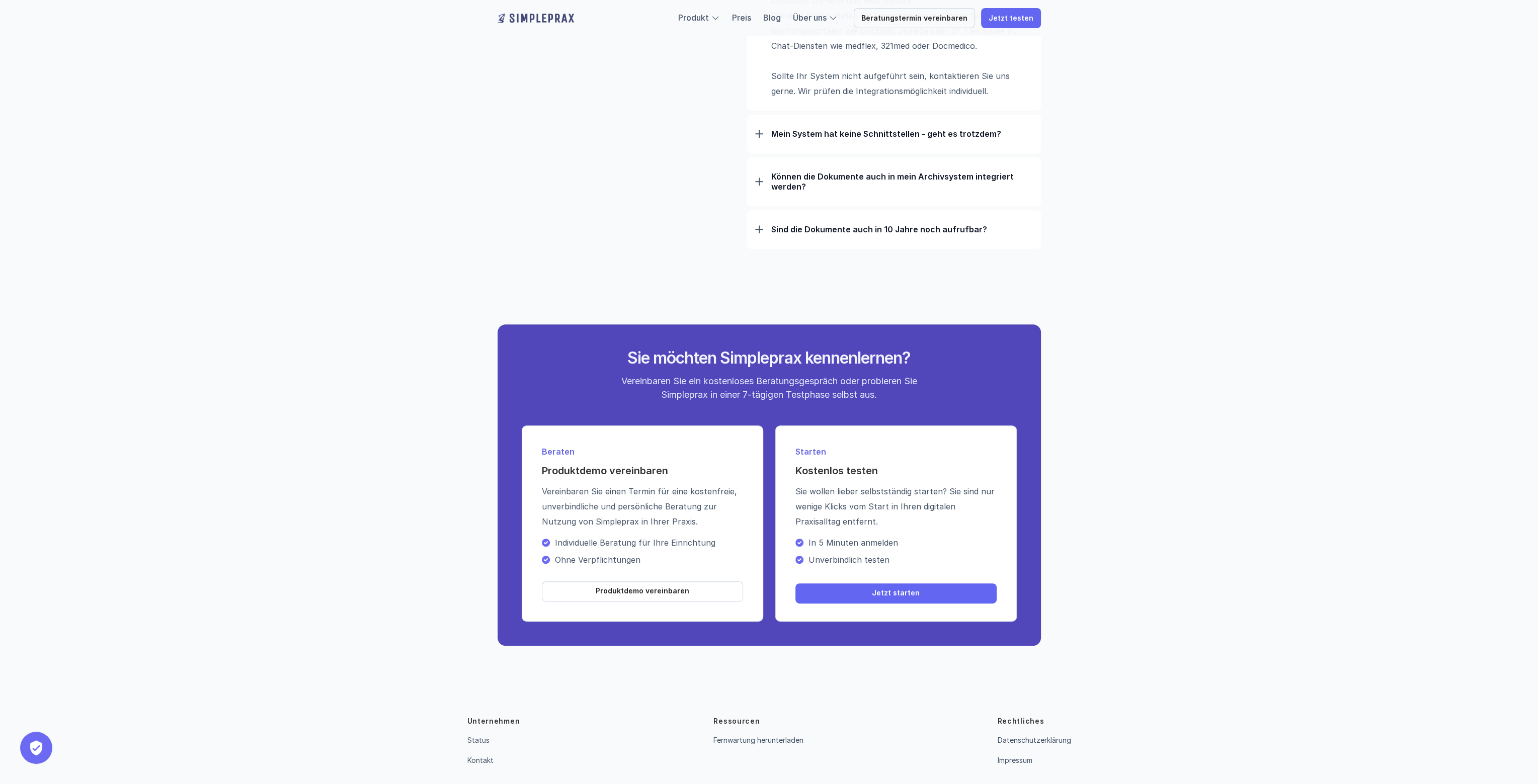
scroll to position [953, 0]
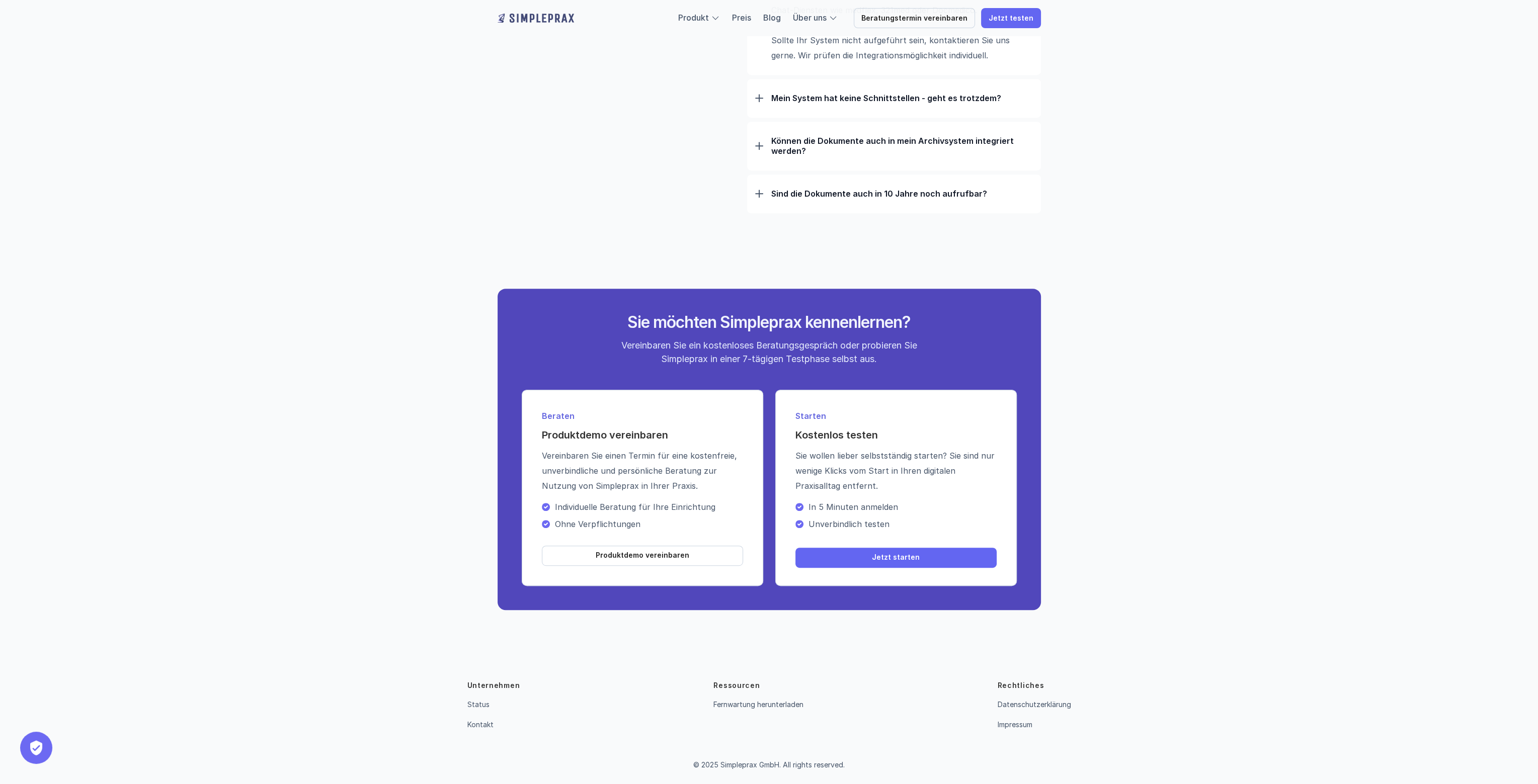
click at [840, 190] on p "Sind die Dokumente auch in 10 Jahre noch aufrufbar?" at bounding box center [902, 193] width 262 height 10
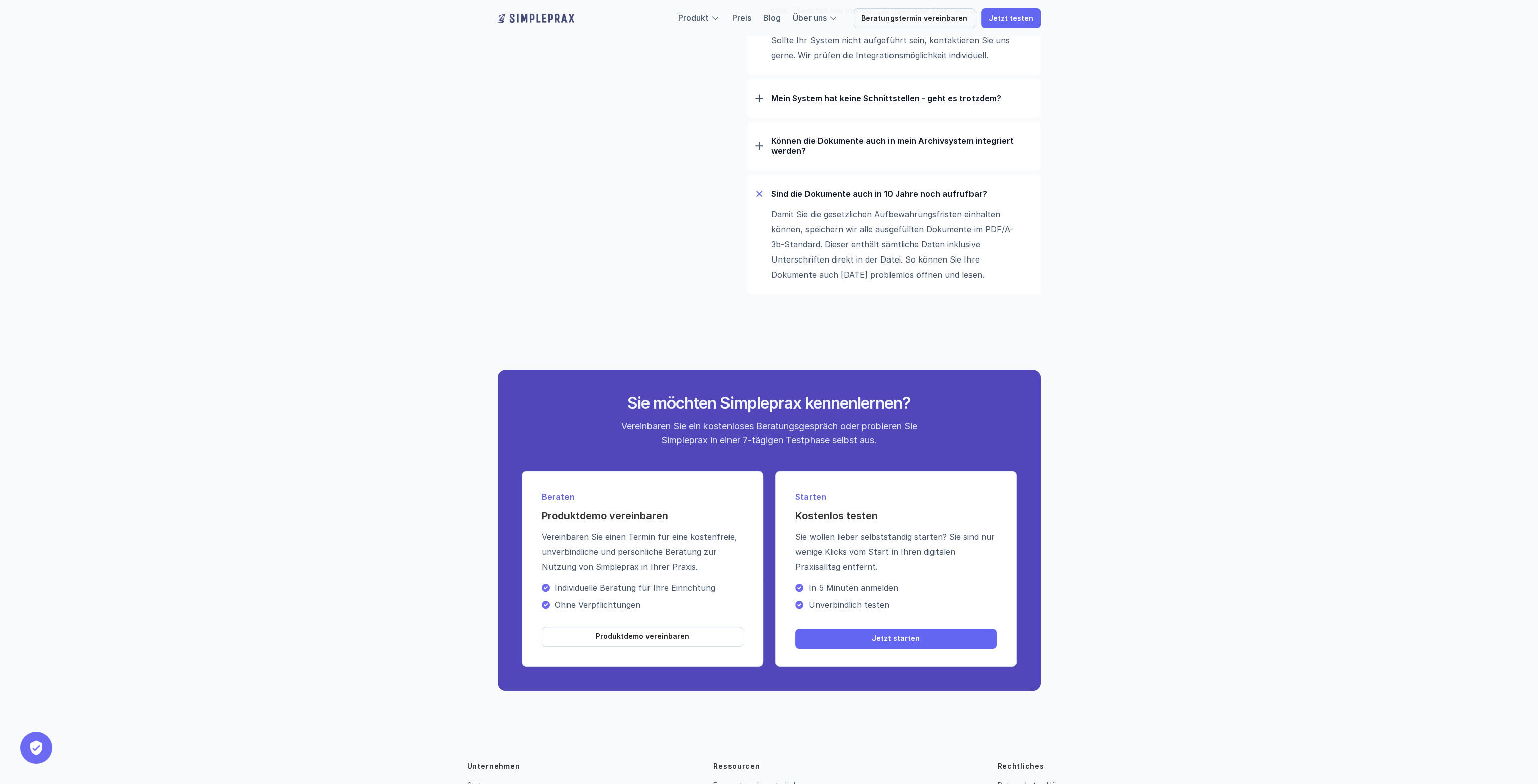
click at [816, 190] on p "Sind die Dokumente auch in 10 Jahre noch aufrufbar?" at bounding box center [902, 193] width 262 height 10
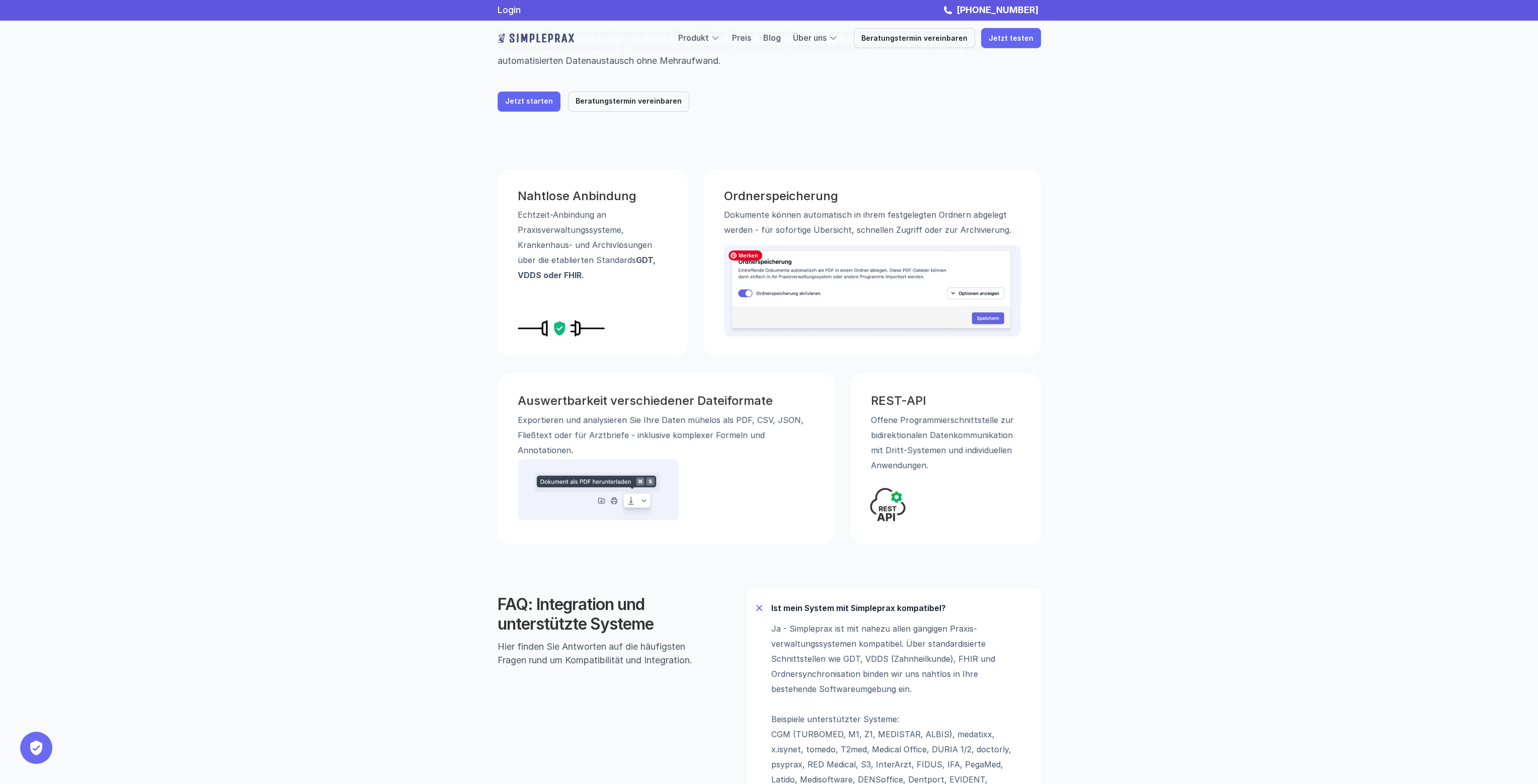
scroll to position [0, 0]
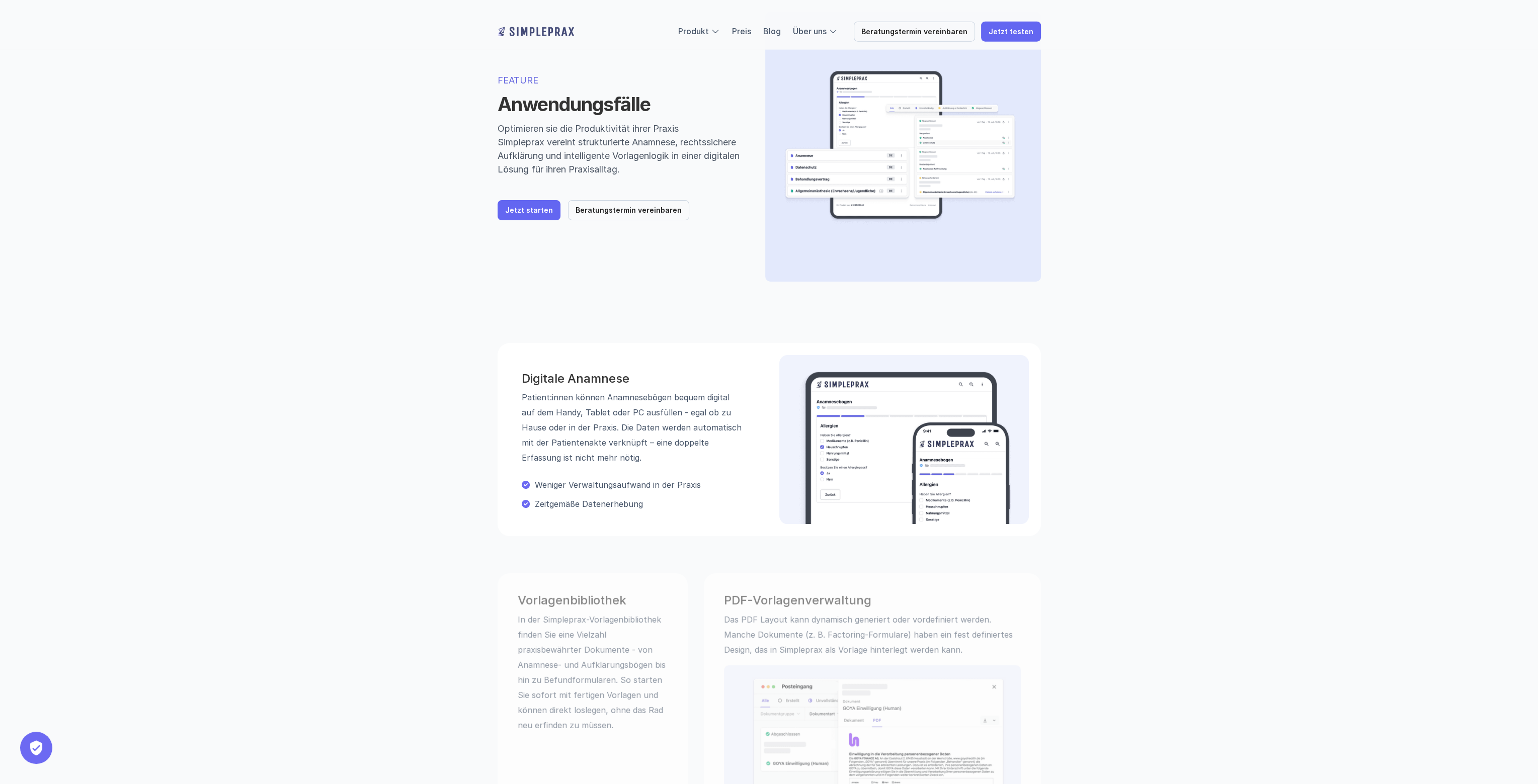
scroll to position [302, 0]
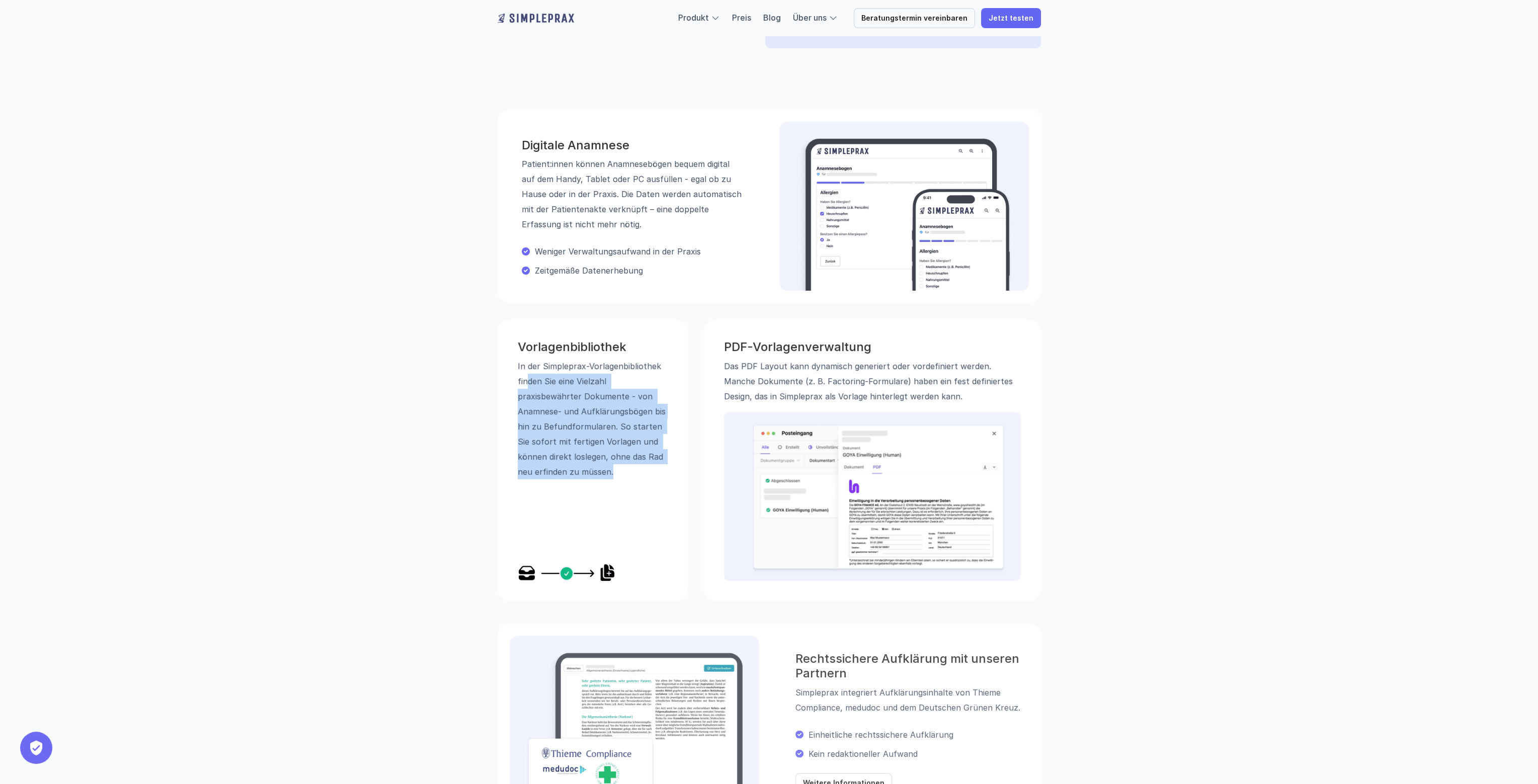
drag, startPoint x: 602, startPoint y: 394, endPoint x: 648, endPoint y: 480, distance: 97.5
click at [648, 480] on div "Vorlagenbibliothek In der Simpleprax-Vorlagen­bibliothek finden Sie eine Vielza…" at bounding box center [592, 460] width 190 height 281
click at [630, 441] on p "In der Simpleprax-Vorlagen­bibliothek finden Sie eine Vielzahl praxisbewährter …" at bounding box center [593, 419] width 150 height 121
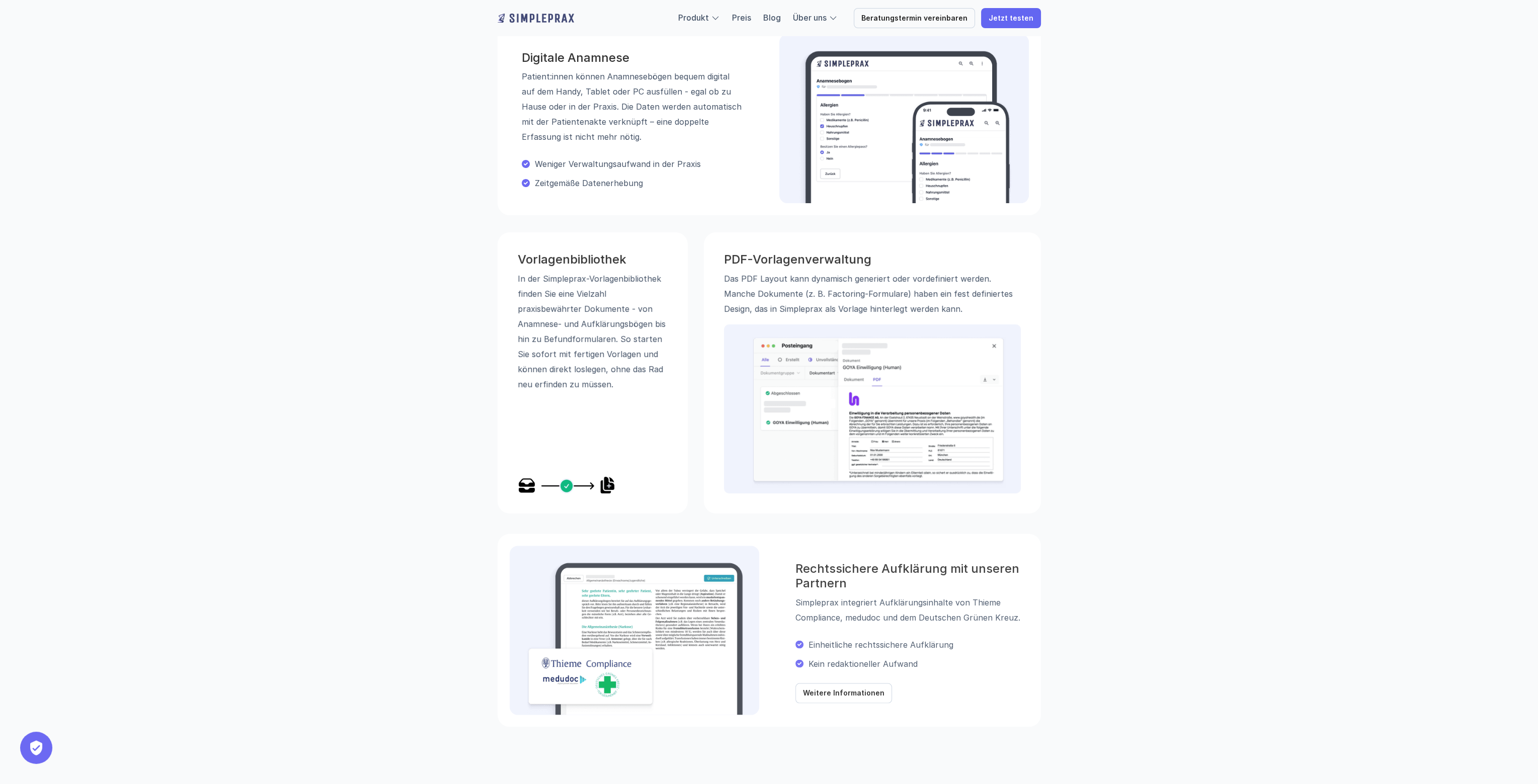
scroll to position [553, 0]
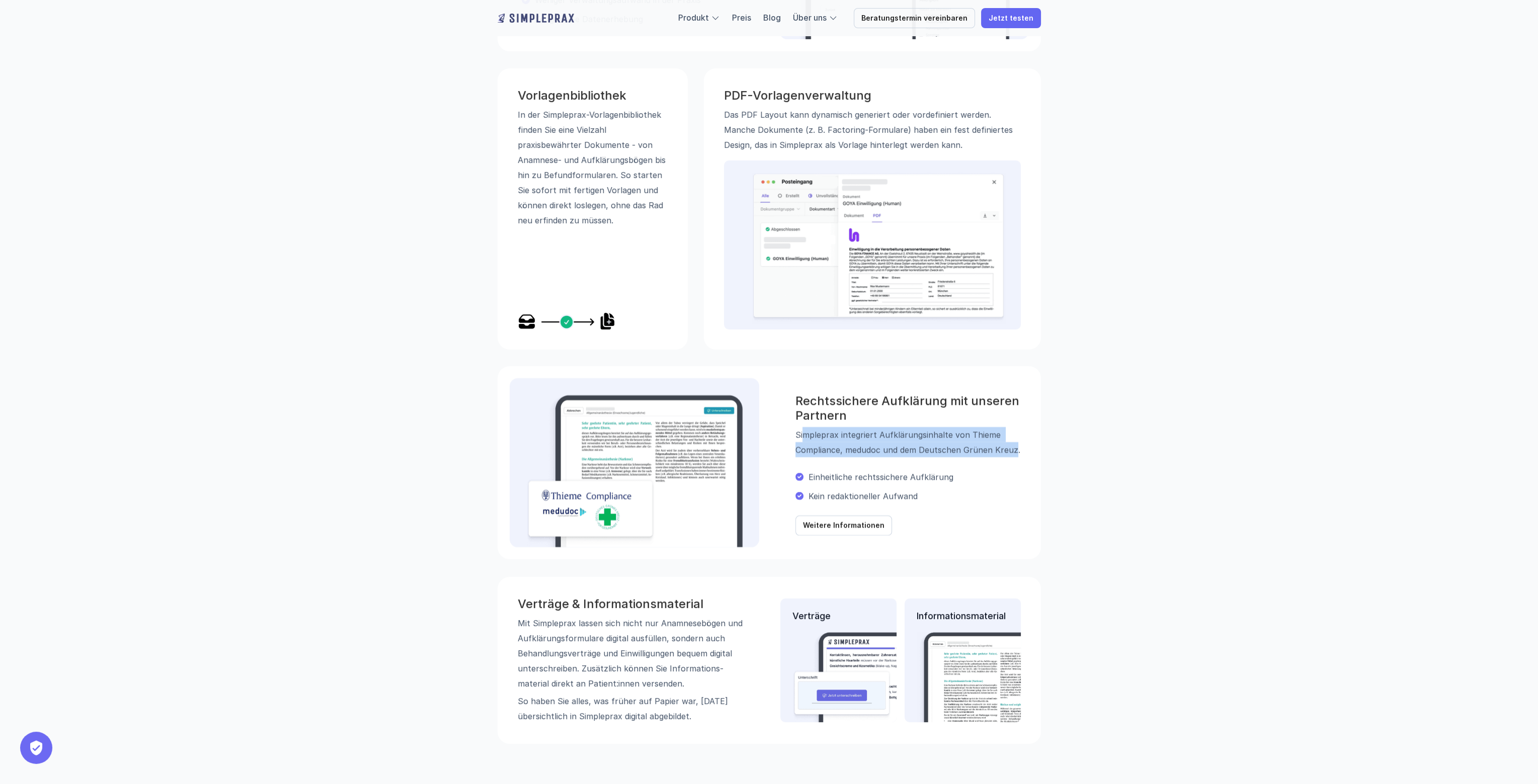
drag, startPoint x: 803, startPoint y: 435, endPoint x: 1014, endPoint y: 450, distance: 211.5
click at [1014, 450] on p "Simpleprax integriert Aufklärungsinhalte von Thieme Compliance, medudoc und dem…" at bounding box center [912, 442] width 233 height 30
click at [944, 446] on p "Simpleprax integriert Aufklärungsinhalte von Thieme Compliance, medudoc und dem…" at bounding box center [912, 442] width 233 height 30
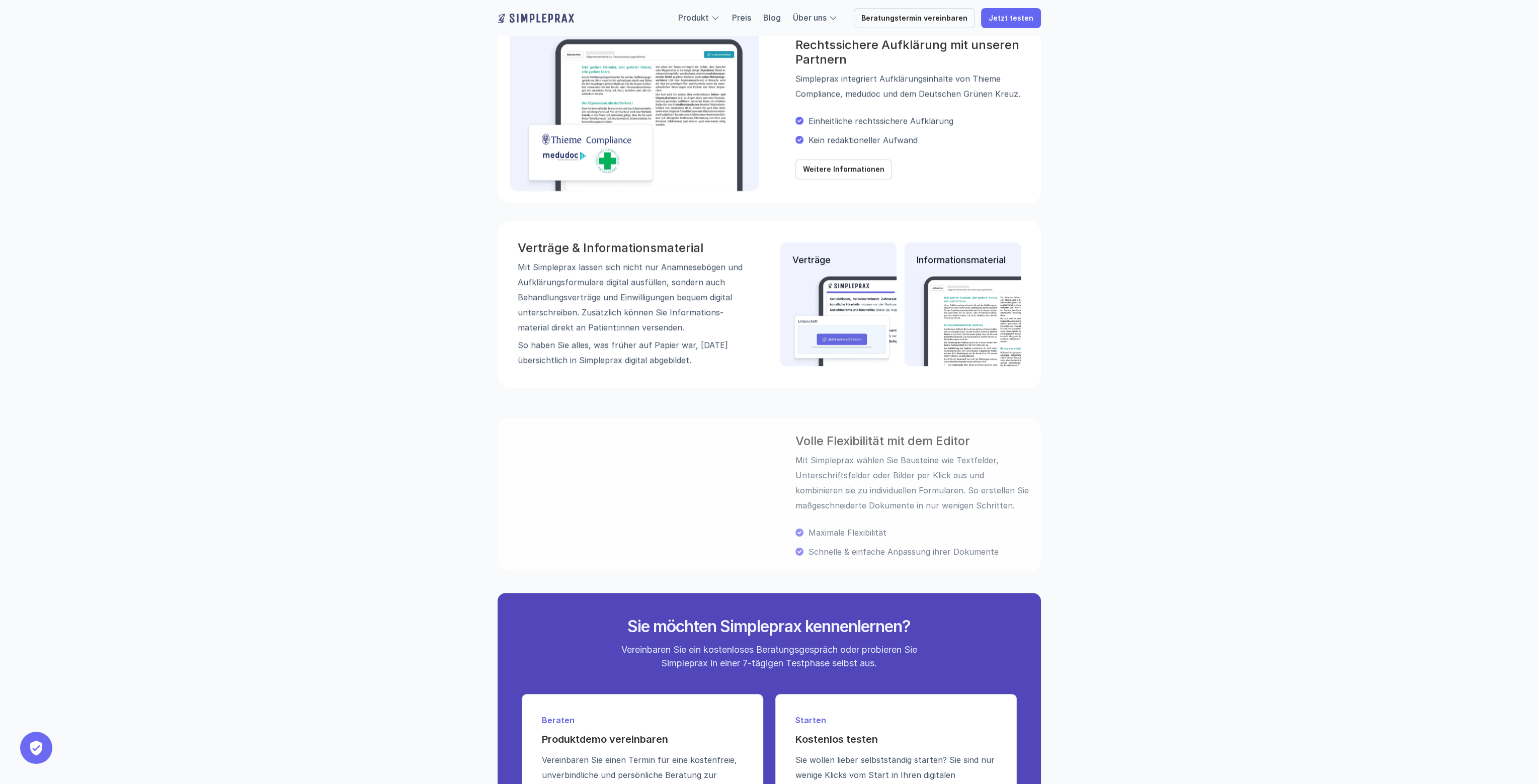
scroll to position [956, 0]
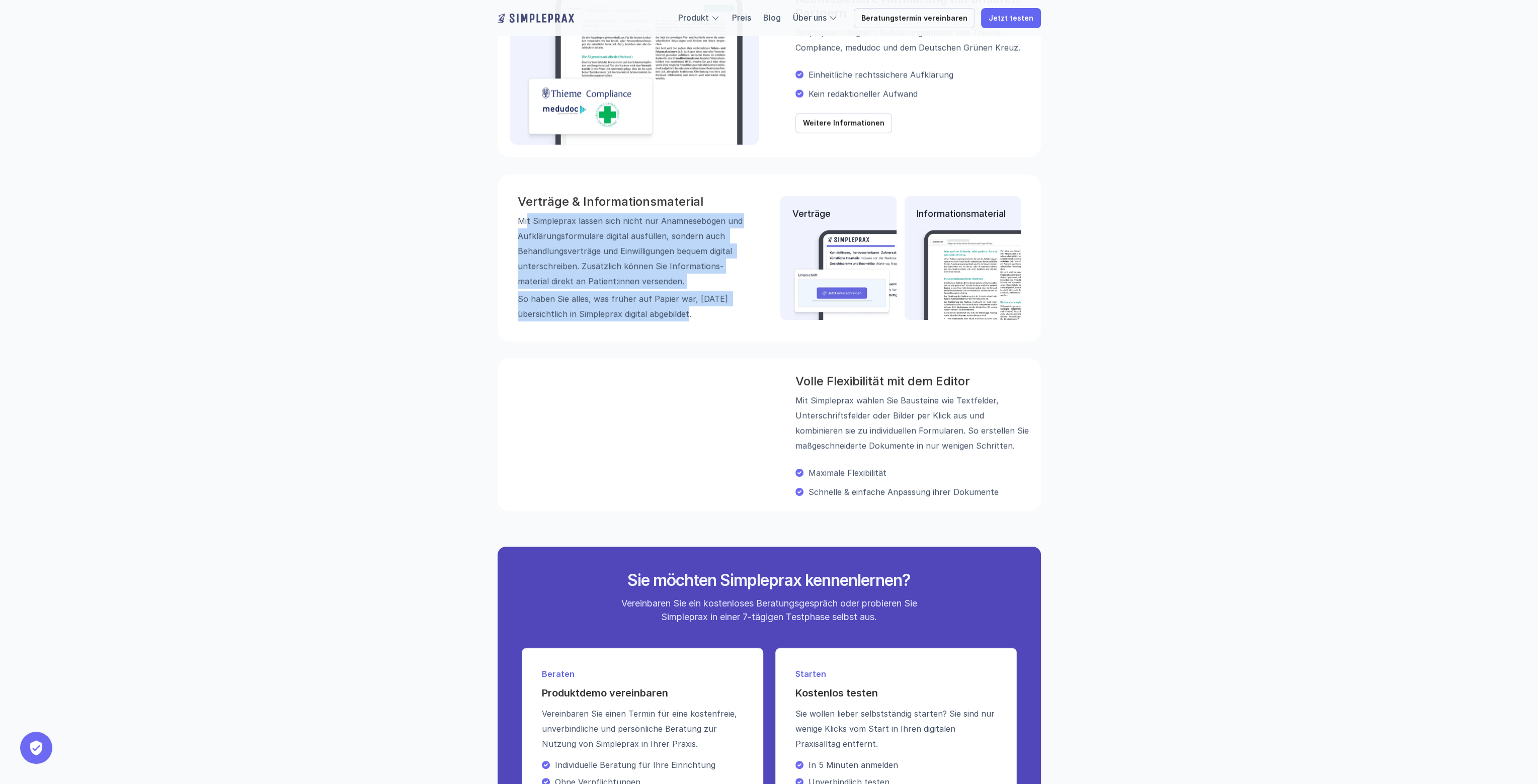
drag, startPoint x: 527, startPoint y: 220, endPoint x: 724, endPoint y: 319, distance: 220.5
click at [724, 319] on div "Mit Simpleprax lassen sich nicht nur Anamnese­bögen und Aufklärungs­formulare d…" at bounding box center [631, 267] width 226 height 108
click at [662, 251] on p "Mit Simpleprax lassen sich nicht nur Anamnese­bögen und Aufklärungs­formulare d…" at bounding box center [631, 251] width 226 height 76
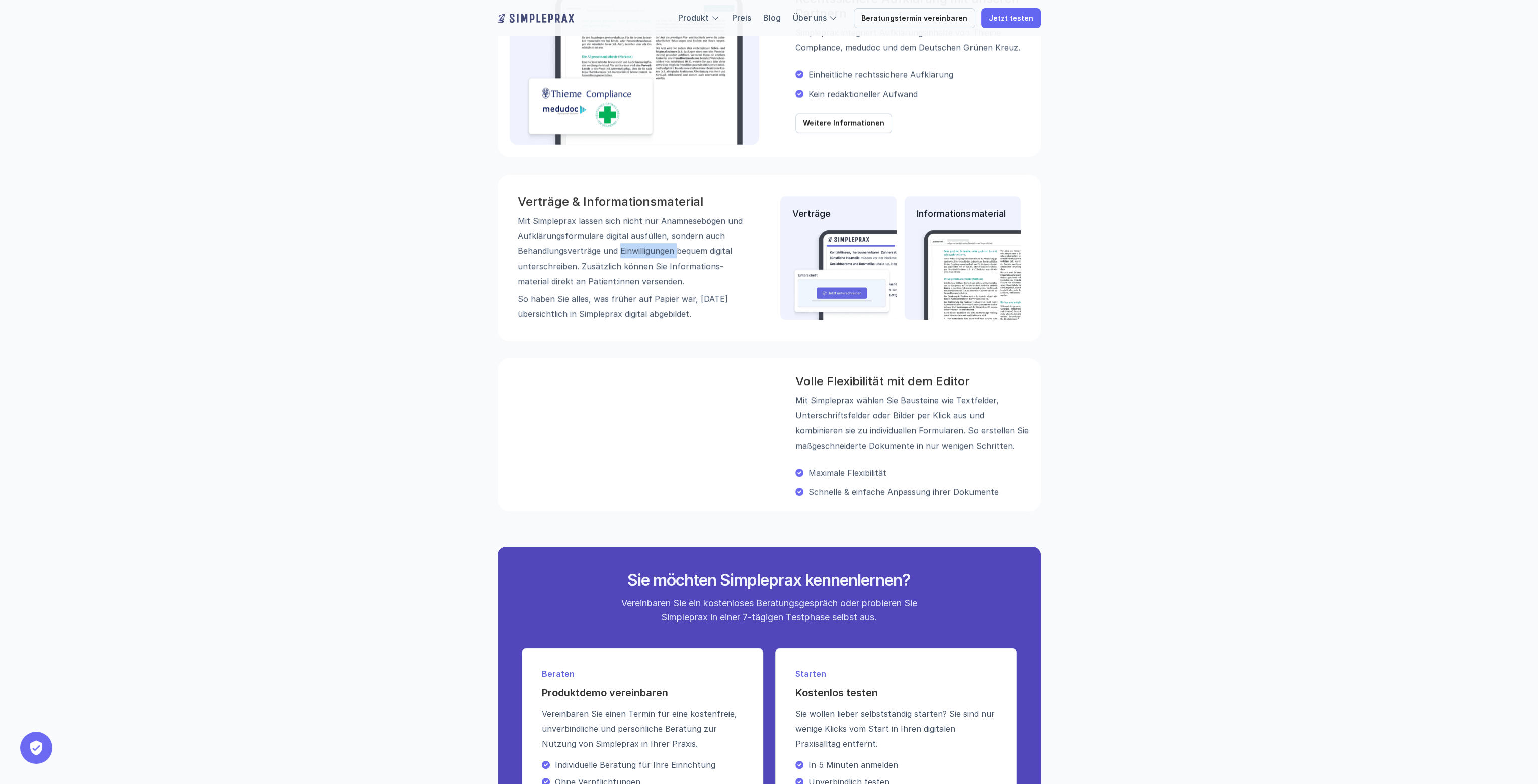
click at [662, 251] on p "Mit Simpleprax lassen sich nicht nur Anamnese­bögen und Aufklärungs­formulare d…" at bounding box center [631, 251] width 226 height 76
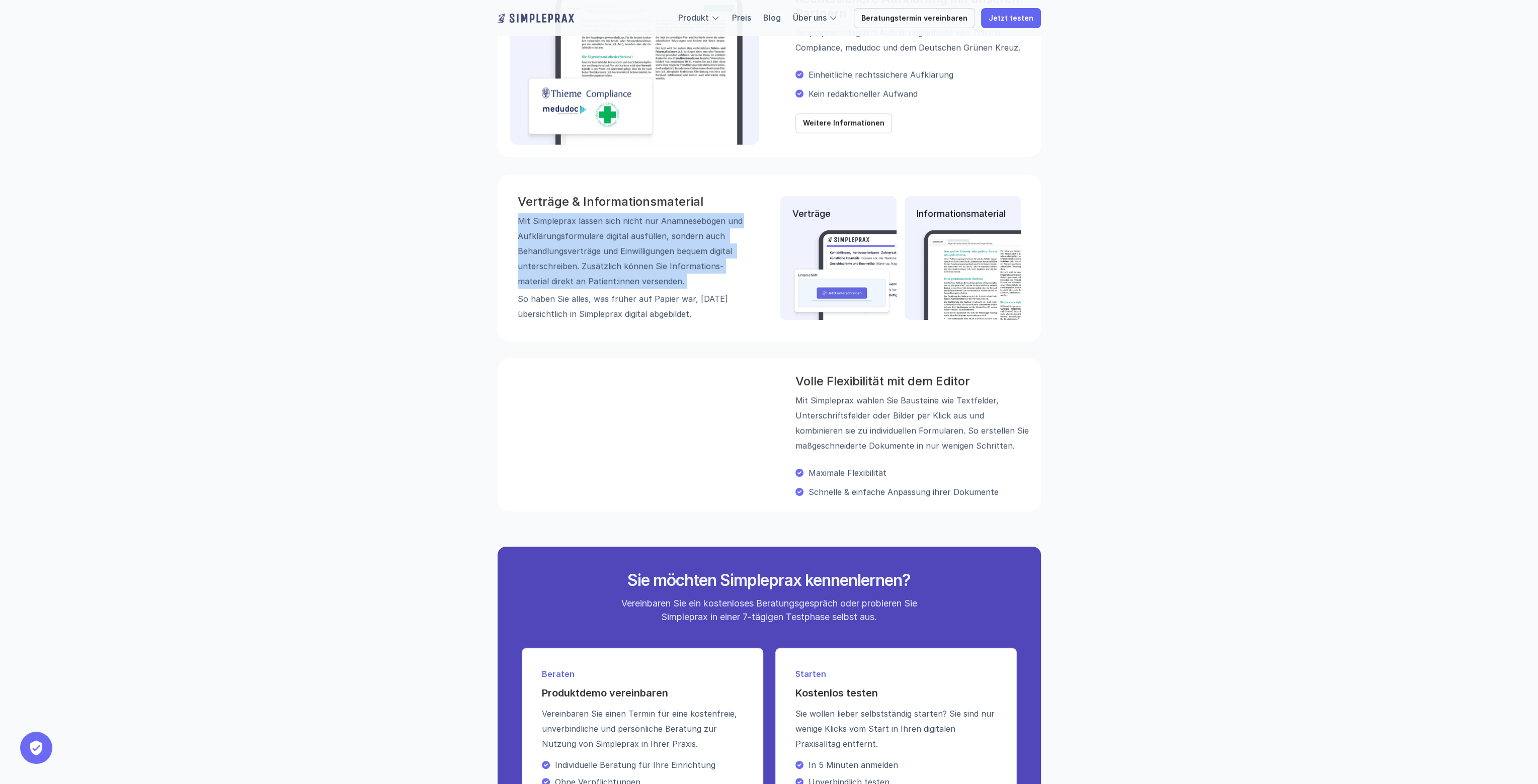
click at [662, 251] on p "Mit Simpleprax lassen sich nicht nur Anamnese­bögen und Aufklärungs­formulare d…" at bounding box center [631, 251] width 226 height 76
click at [625, 275] on p "Mit Simpleprax lassen sich nicht nur Anamnese­bögen und Aufklärungs­formulare d…" at bounding box center [631, 251] width 226 height 76
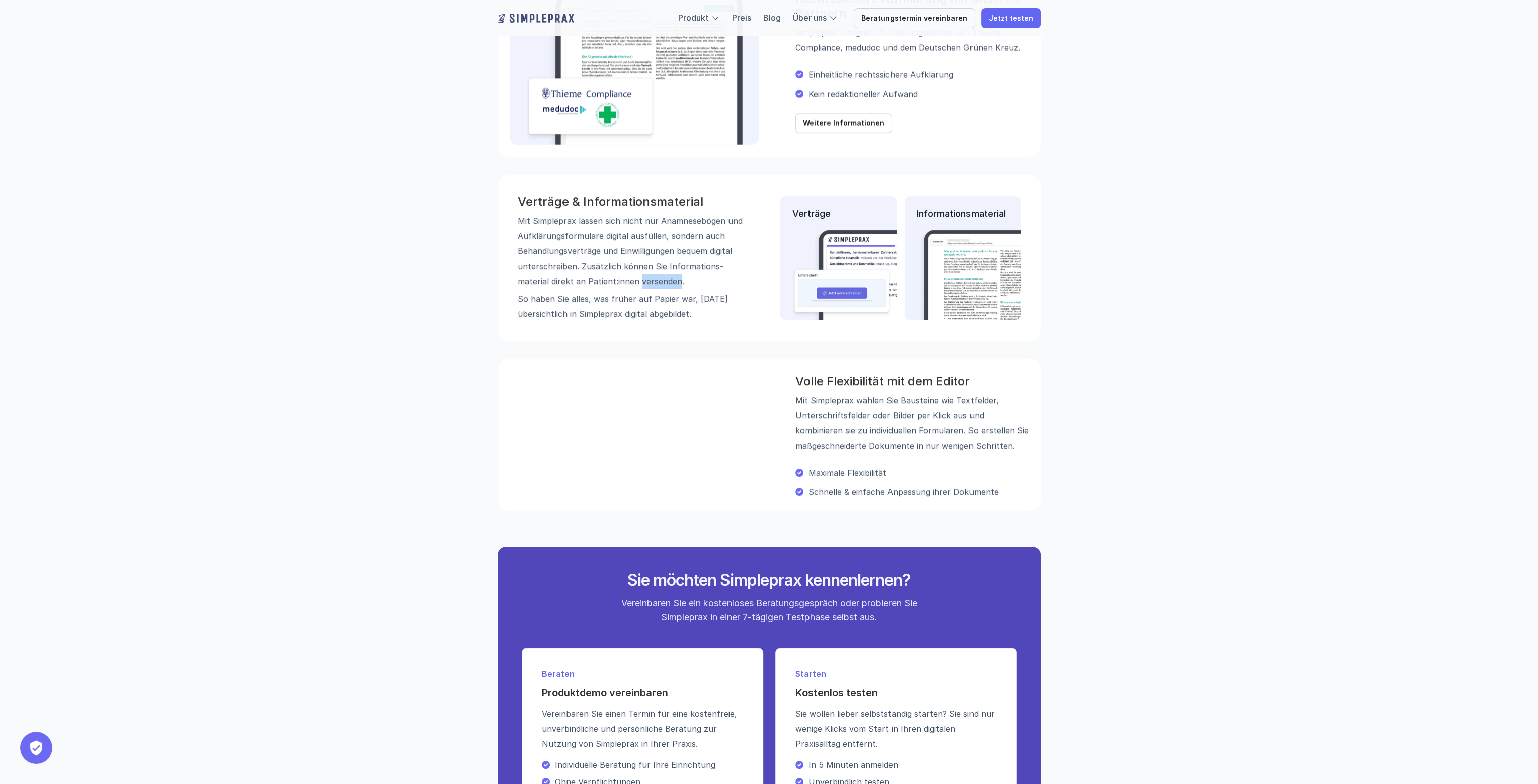
click at [625, 275] on p "Mit Simpleprax lassen sich nicht nur Anamnese­bögen und Aufklärungs­formulare d…" at bounding box center [631, 251] width 226 height 76
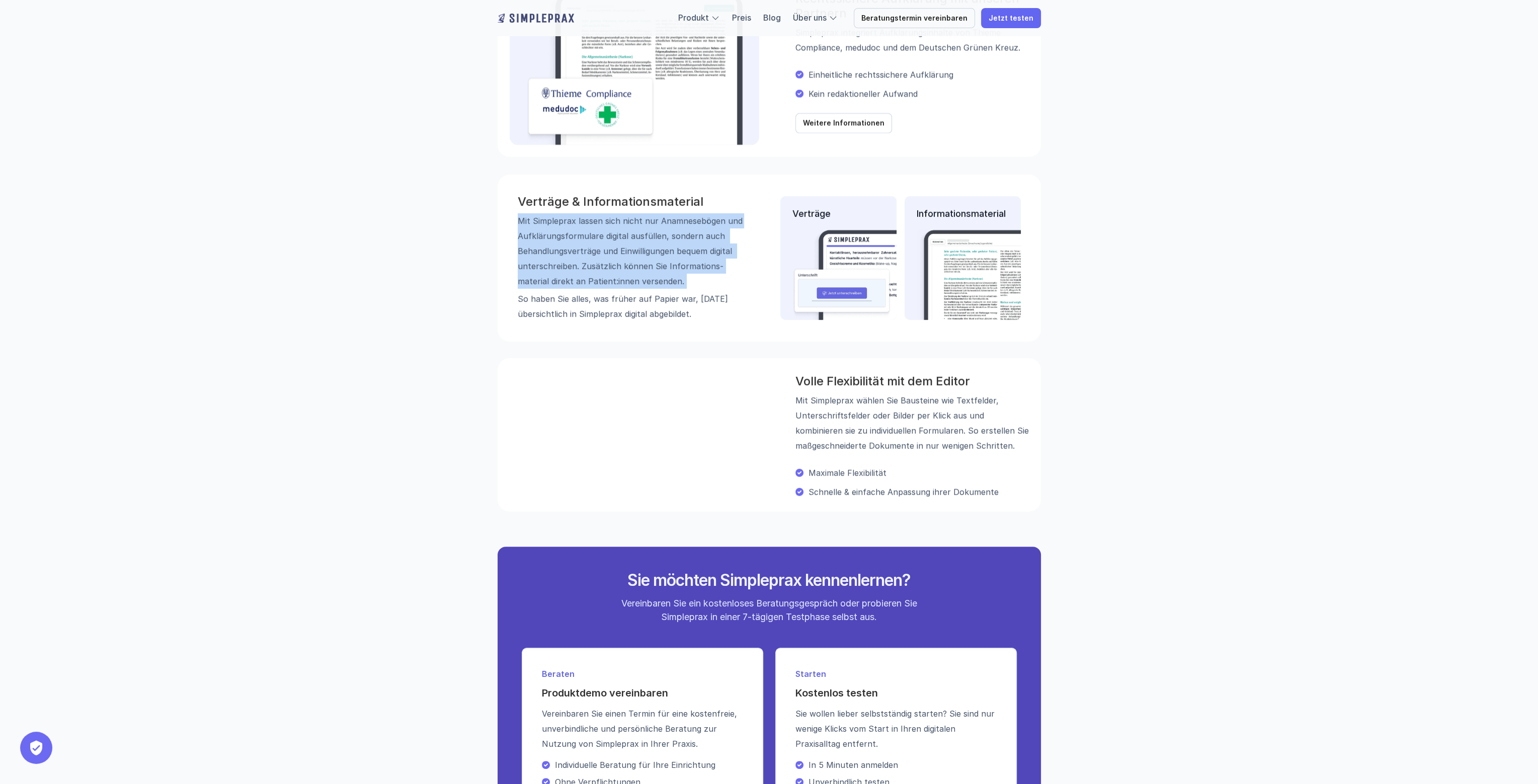
click at [625, 275] on p "Mit Simpleprax lassen sich nicht nur Anamnese­bögen und Aufklärungs­formulare d…" at bounding box center [631, 251] width 226 height 76
click at [658, 248] on p "Mit Simpleprax lassen sich nicht nur Anamnese­bögen und Aufklärungs­formulare d…" at bounding box center [631, 251] width 226 height 76
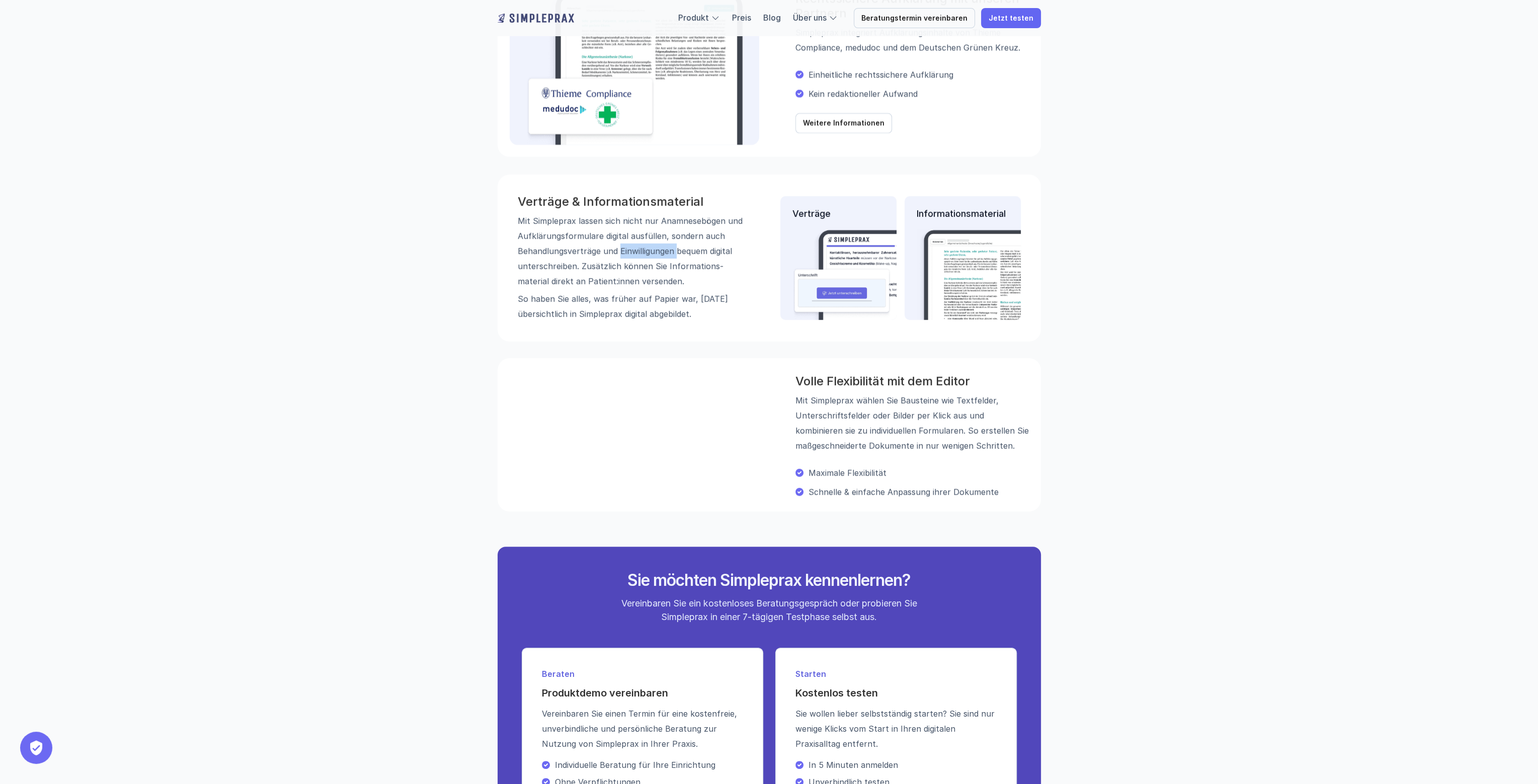
click at [658, 248] on p "Mit Simpleprax lassen sich nicht nur Anamnese­bögen und Aufklärungs­formulare d…" at bounding box center [631, 251] width 226 height 76
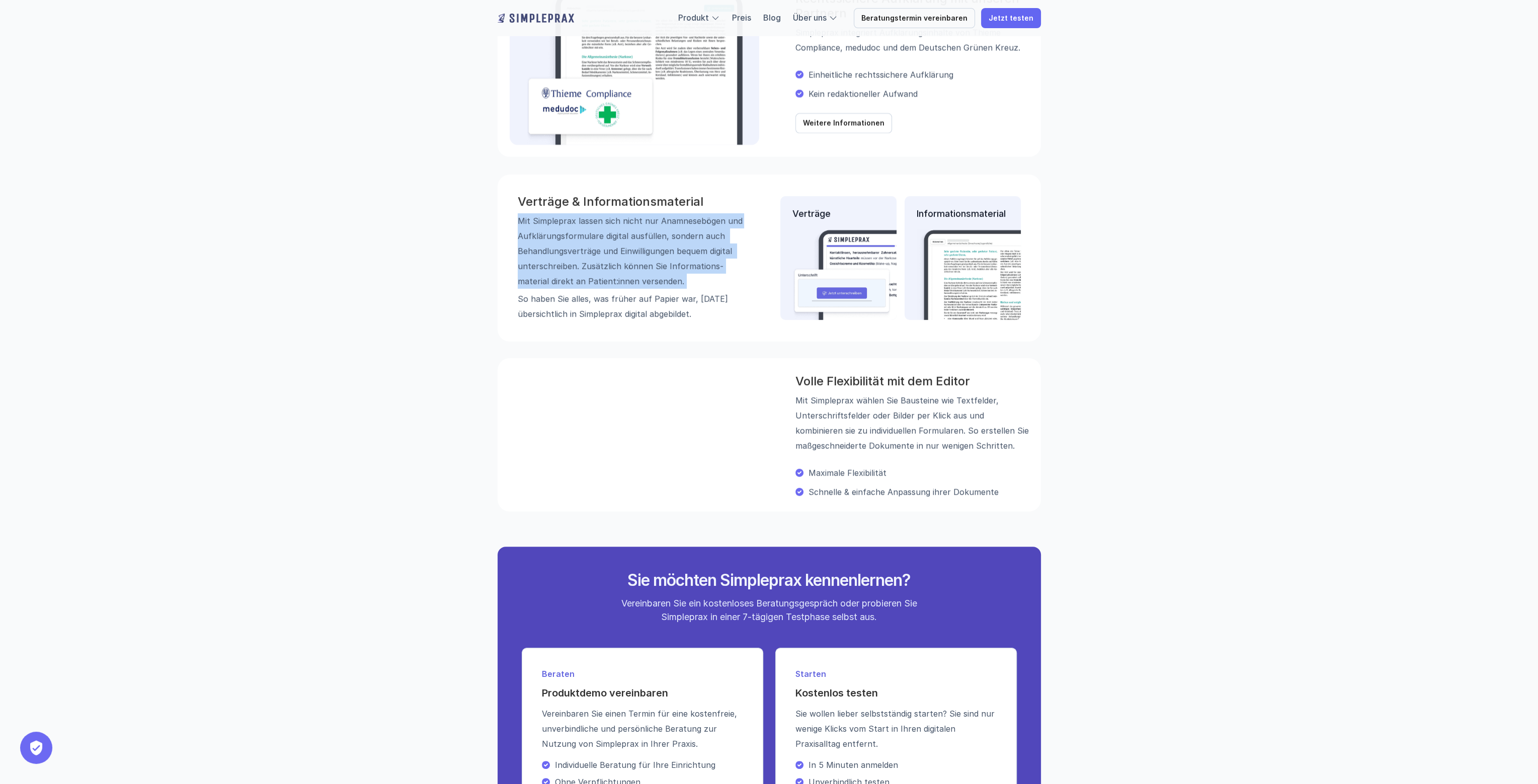
click at [658, 248] on p "Mit Simpleprax lassen sich nicht nur Anamnese­bögen und Aufklärungs­formulare d…" at bounding box center [631, 251] width 226 height 76
click at [707, 242] on p "Mit Simpleprax lassen sich nicht nur Anamnese­bögen und Aufklärungs­formulare d…" at bounding box center [631, 251] width 226 height 76
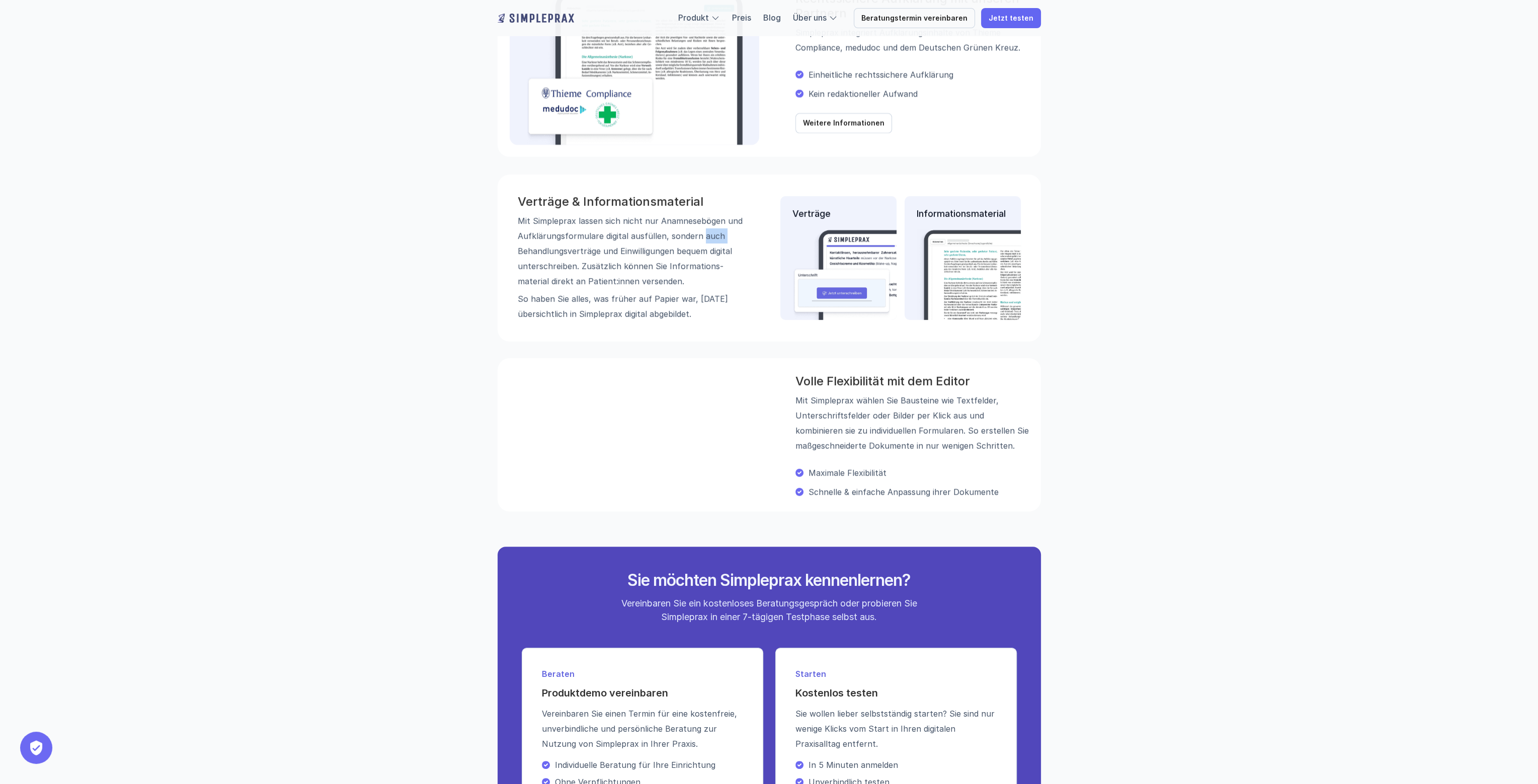
click at [707, 242] on p "Mit Simpleprax lassen sich nicht nur Anamnese­bögen und Aufklärungs­formulare d…" at bounding box center [631, 251] width 226 height 76
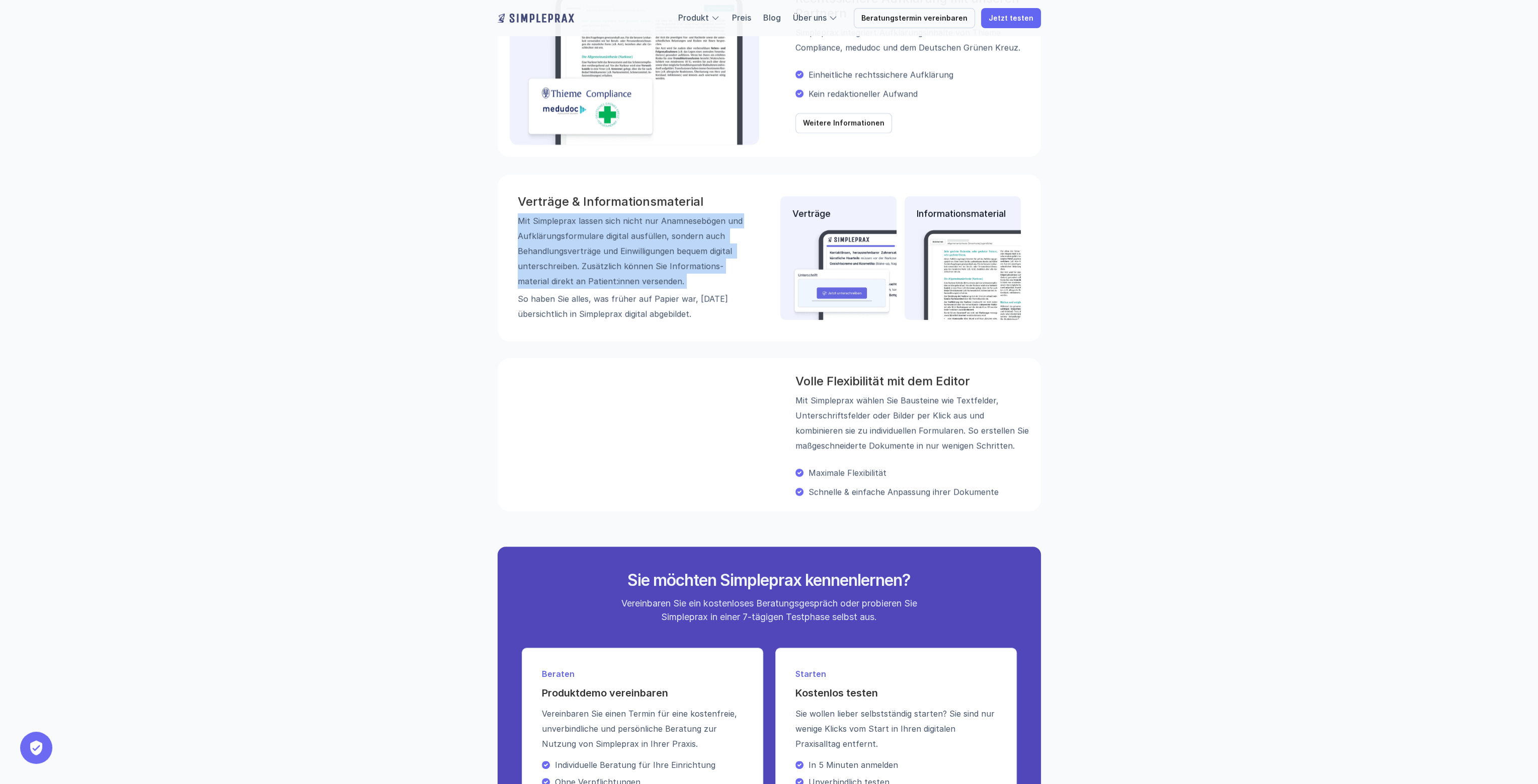
click at [707, 242] on p "Mit Simpleprax lassen sich nicht nur Anamnese­bögen und Aufklärungs­formulare d…" at bounding box center [631, 251] width 226 height 76
click at [622, 262] on p "Mit Simpleprax lassen sich nicht nur Anamnese­bögen und Aufklärungs­formulare d…" at bounding box center [631, 251] width 226 height 76
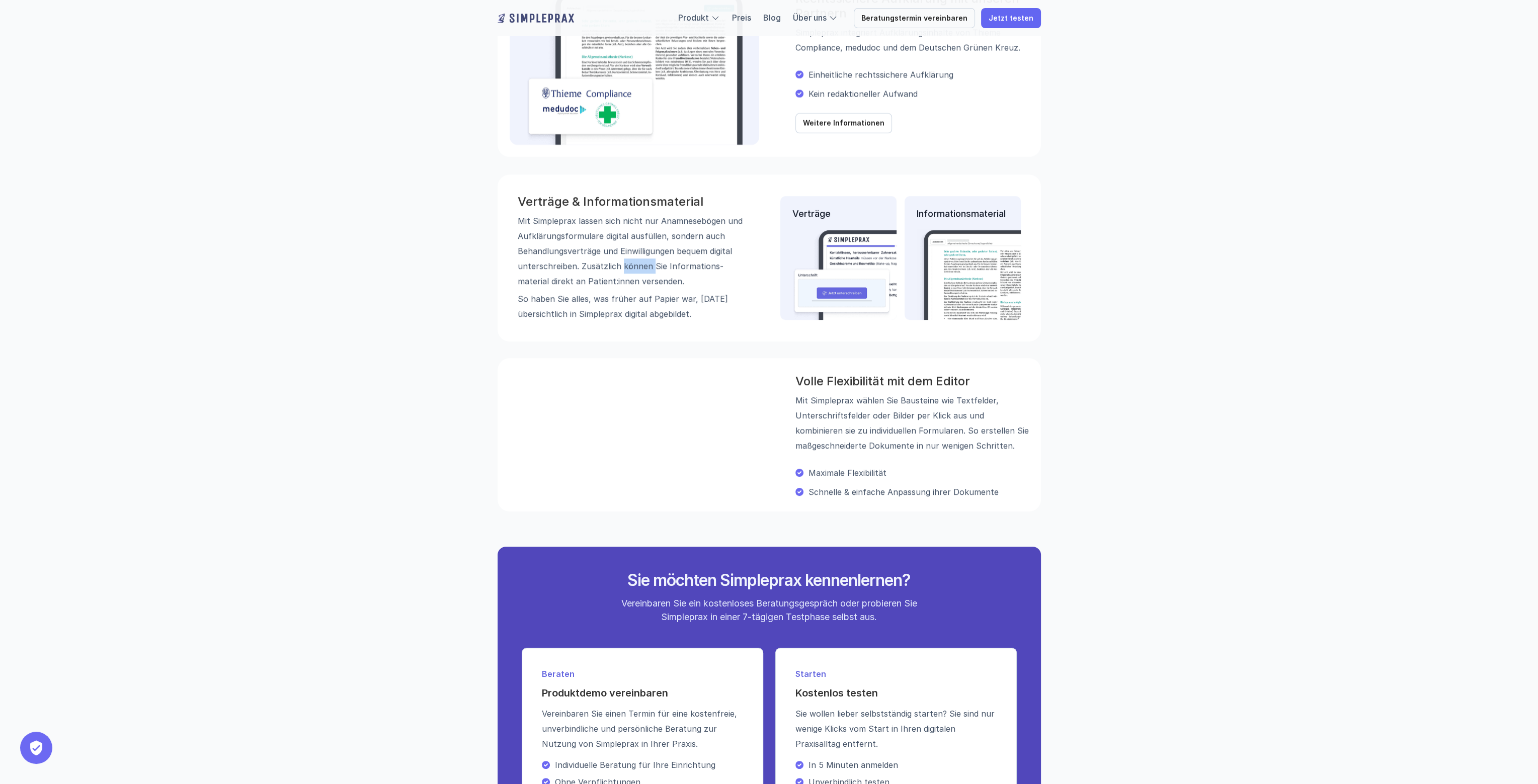
click at [622, 262] on p "Mit Simpleprax lassen sich nicht nur Anamnese­bögen und Aufklärungs­formulare d…" at bounding box center [631, 251] width 226 height 76
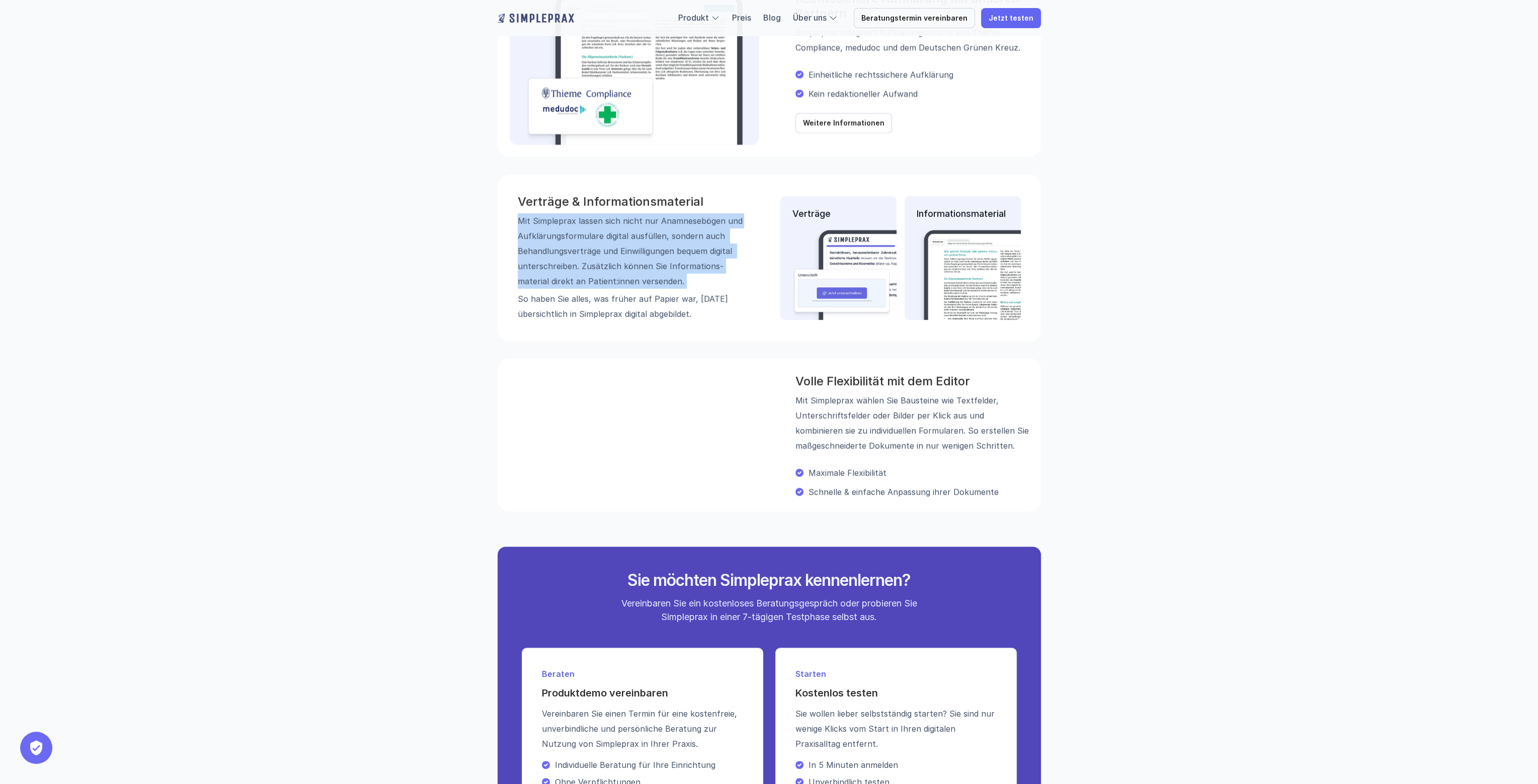
click at [622, 262] on p "Mit Simpleprax lassen sich nicht nur Anamnese­bögen und Aufklärungs­formulare d…" at bounding box center [631, 251] width 226 height 76
click at [725, 250] on p "Mit Simpleprax lassen sich nicht nur Anamnese­bögen und Aufklärungs­formulare d…" at bounding box center [631, 251] width 226 height 76
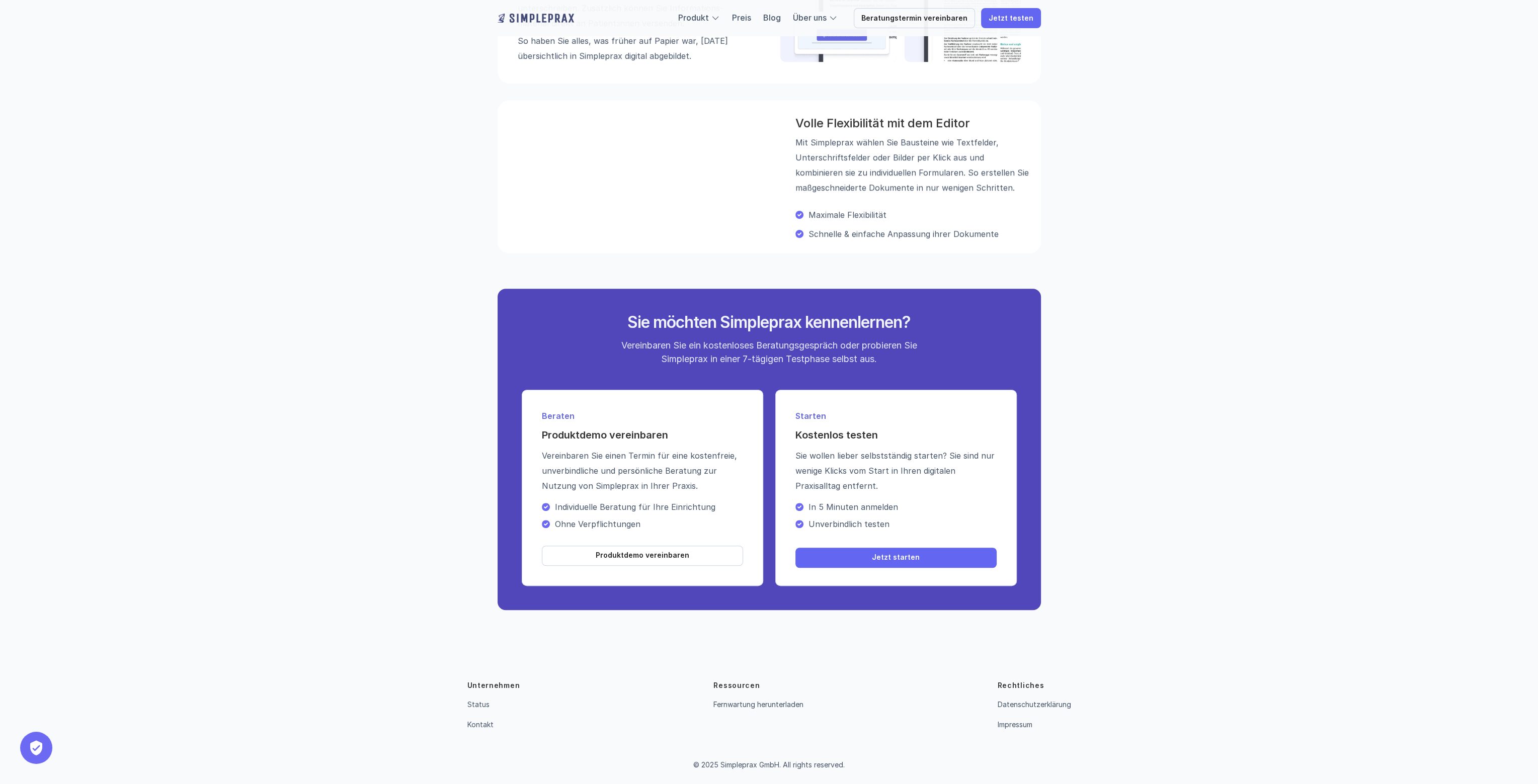
scroll to position [1236, 0]
